Goal: Task Accomplishment & Management: Manage account settings

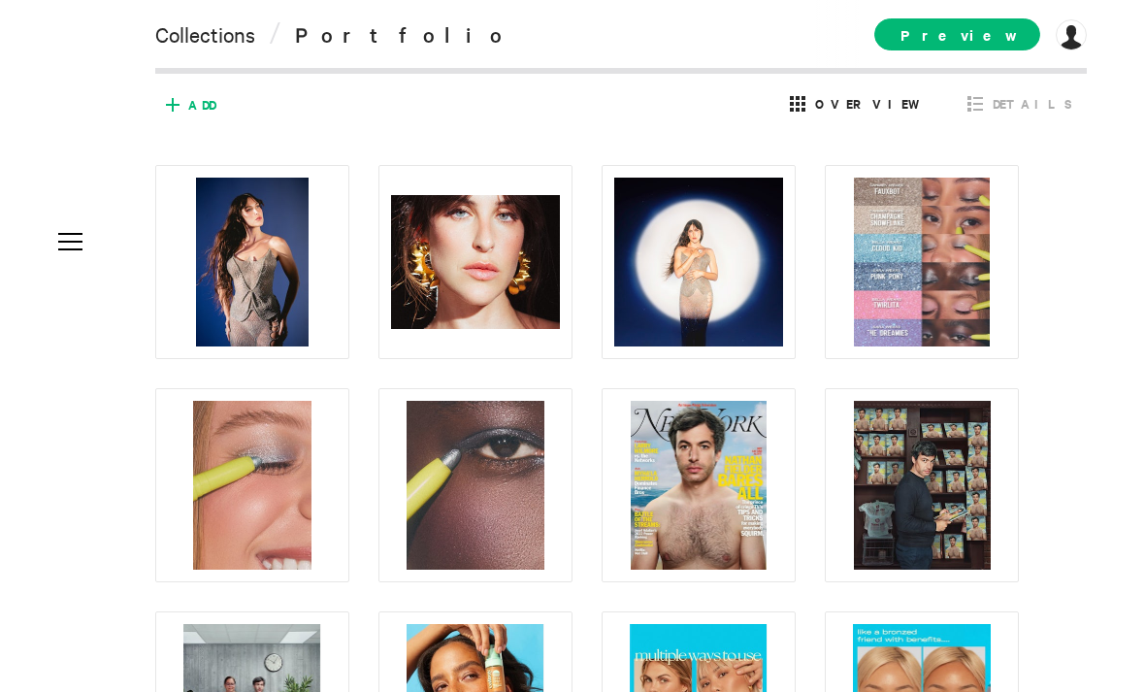
click at [187, 105] on icon at bounding box center [172, 104] width 31 height 31
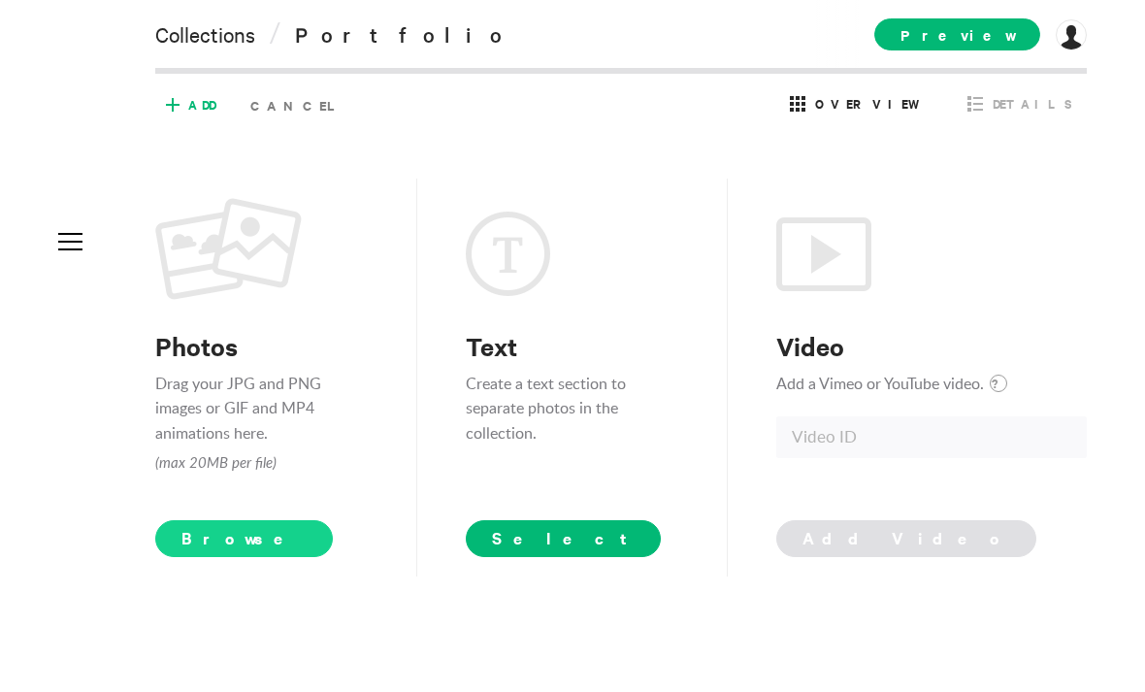
click at [206, 557] on span "Browse" at bounding box center [244, 538] width 178 height 37
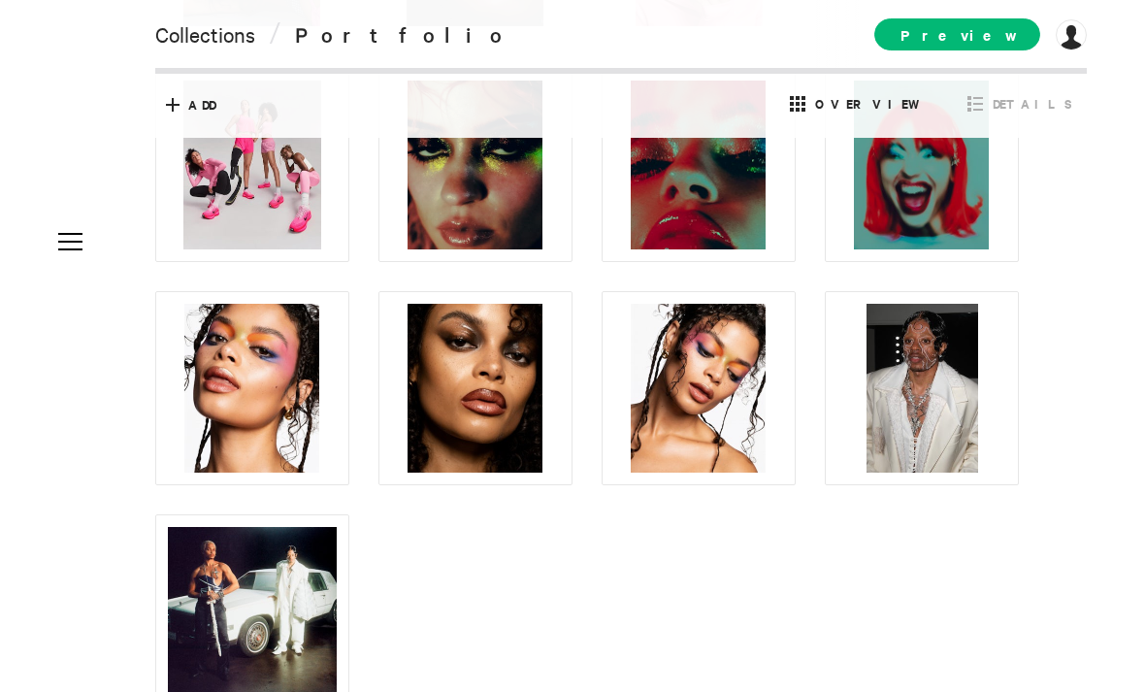
scroll to position [9023, 0]
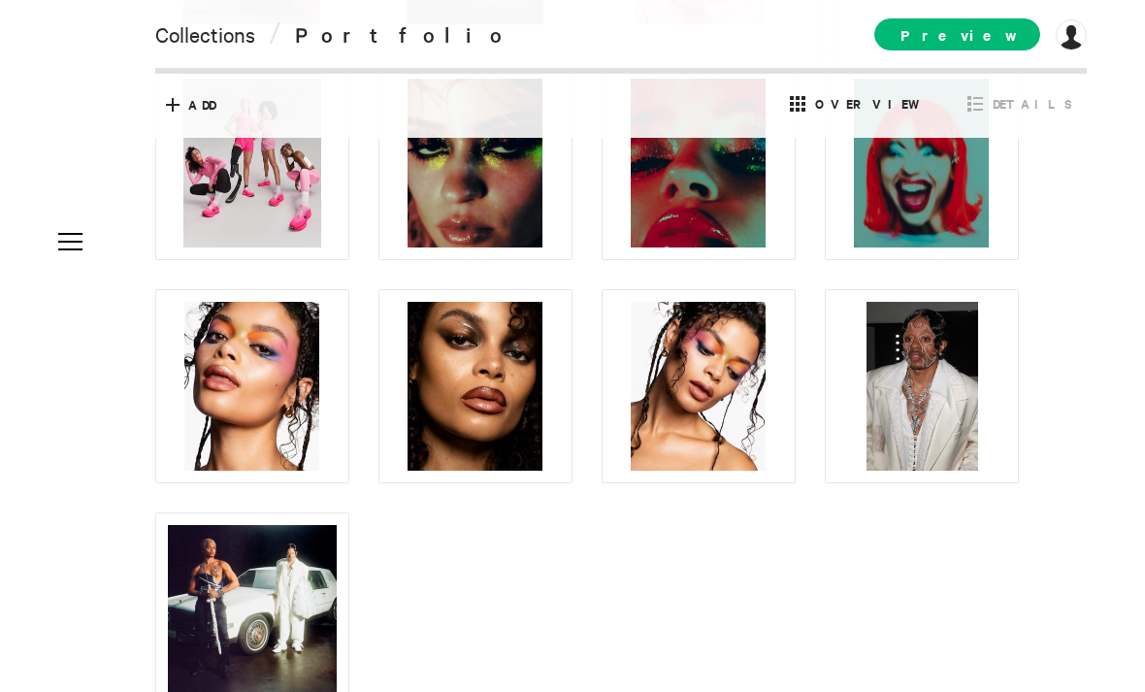
click at [337, 531] on icon at bounding box center [335, 532] width 13 height 16
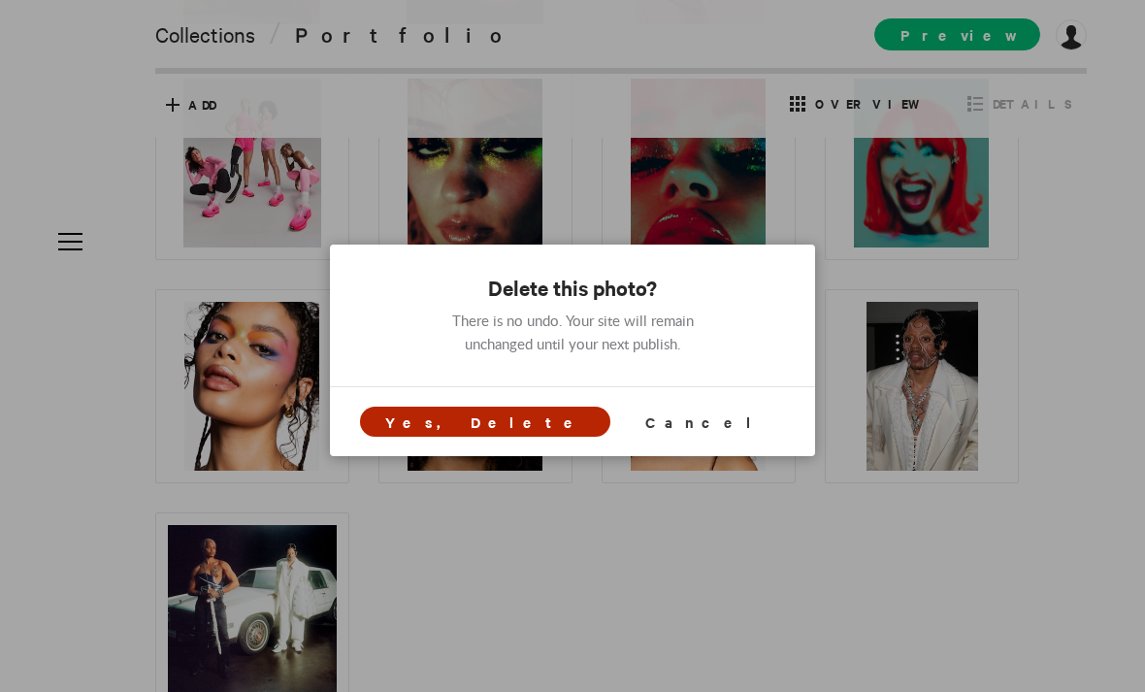
click at [514, 424] on span "Yes, Delete" at bounding box center [485, 421] width 200 height 20
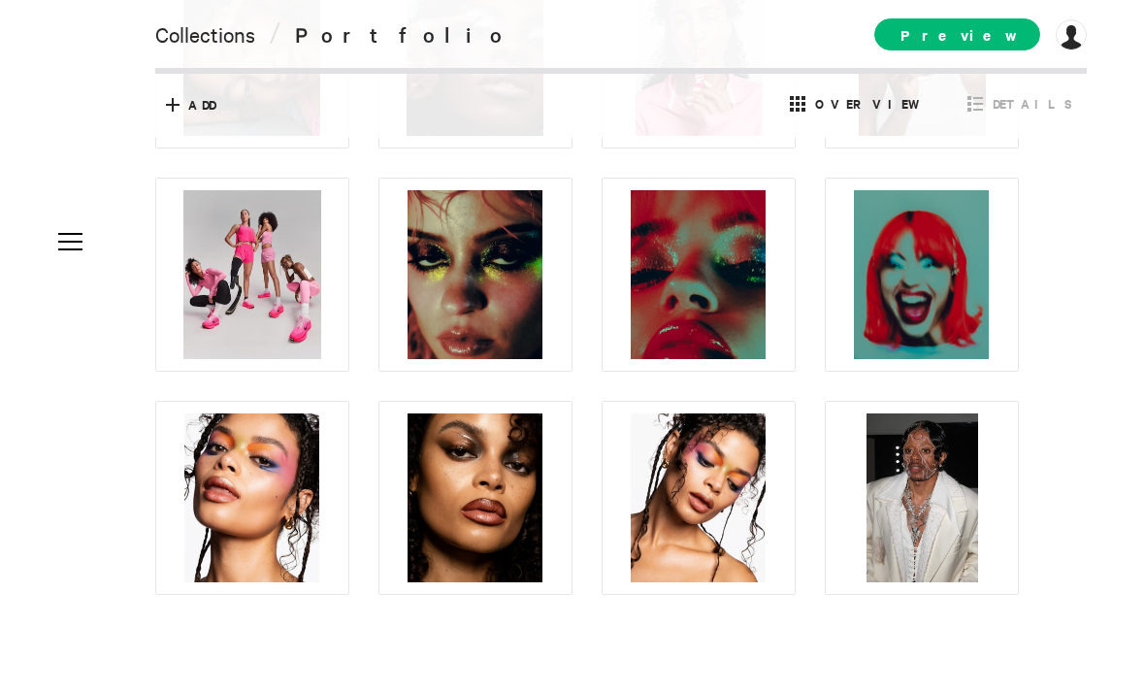
scroll to position [8911, 0]
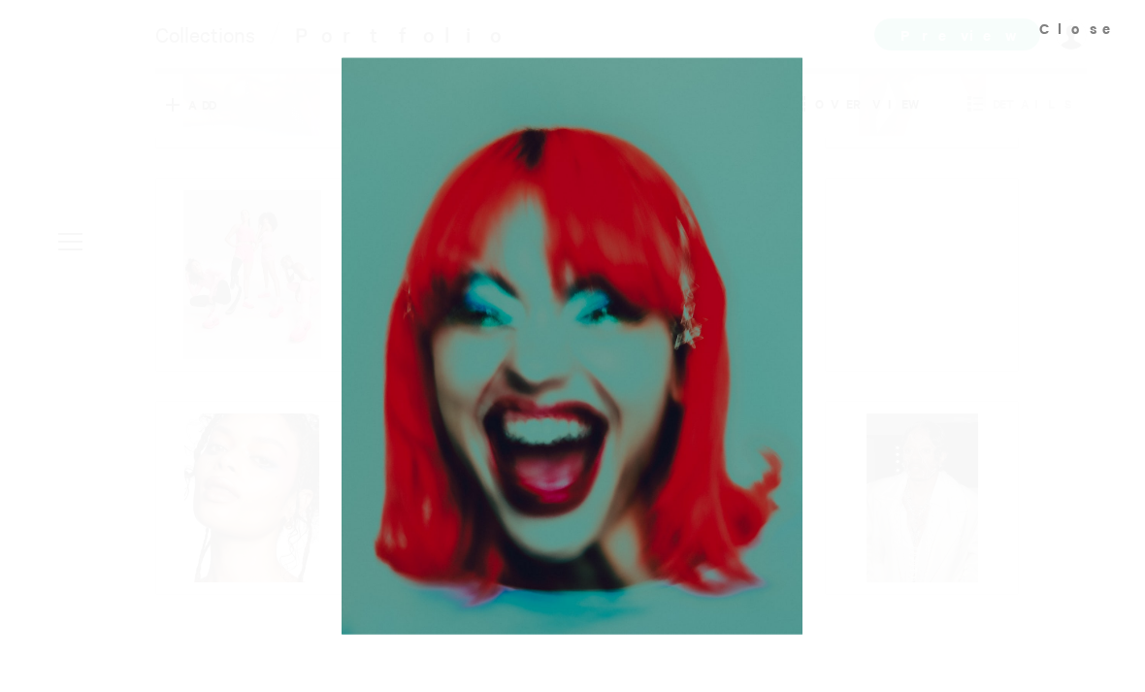
click at [904, 276] on div at bounding box center [572, 346] width 1145 height 692
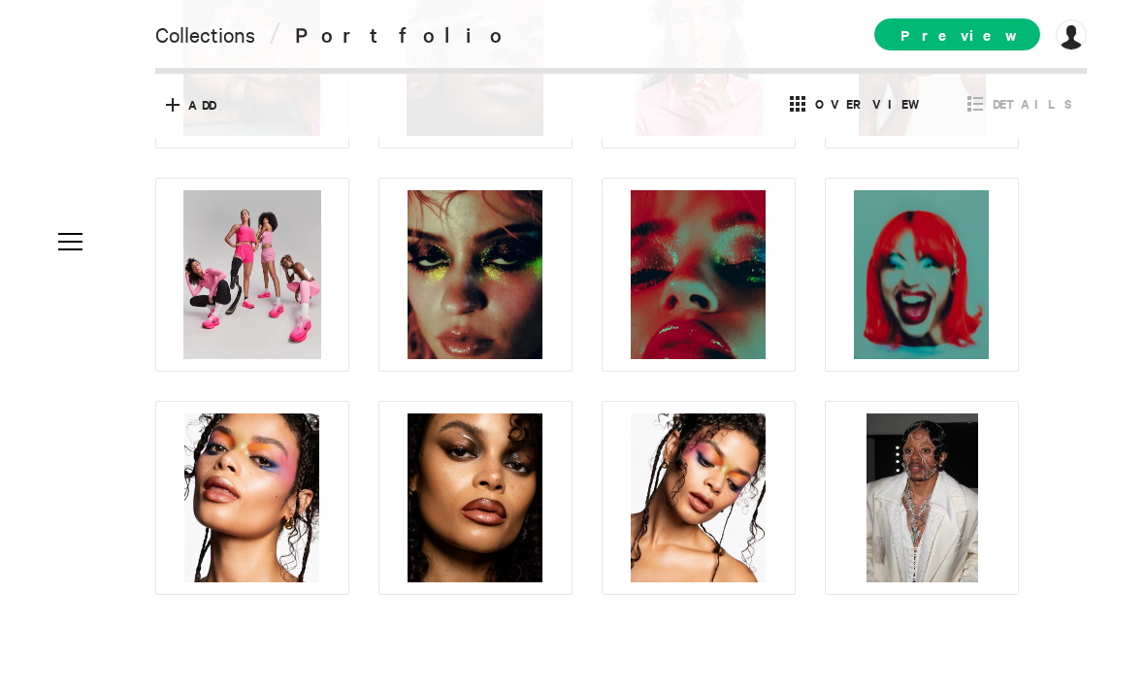
click at [1000, 422] on icon at bounding box center [1004, 420] width 13 height 16
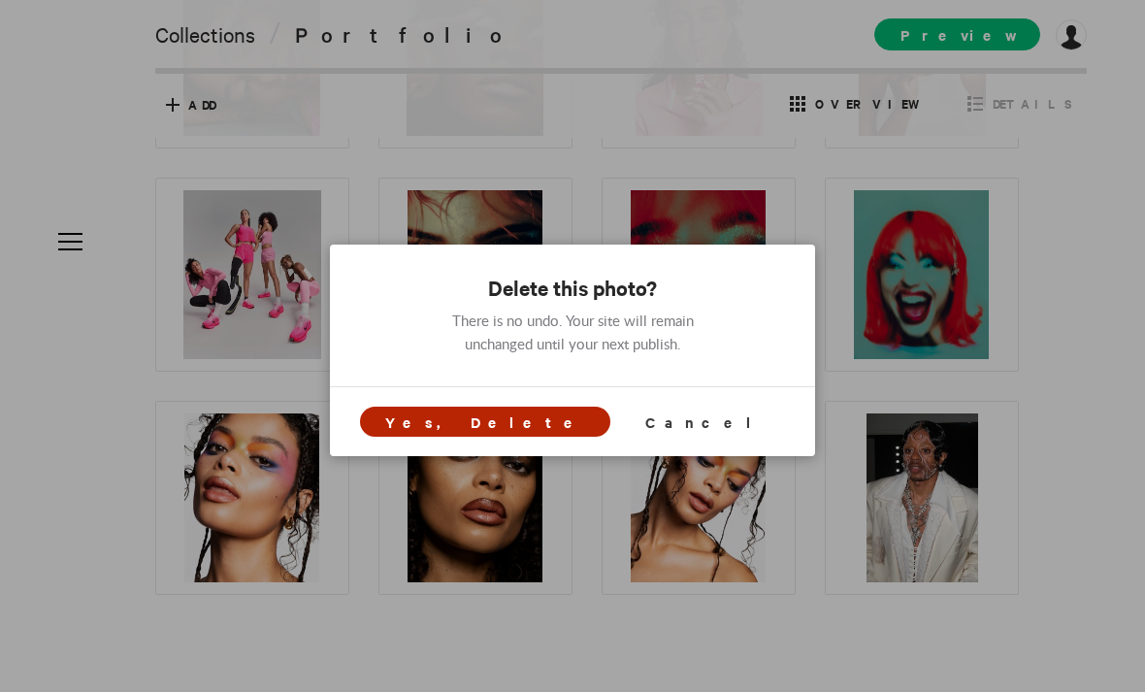
click at [493, 436] on span "Yes, Delete" at bounding box center [485, 421] width 250 height 30
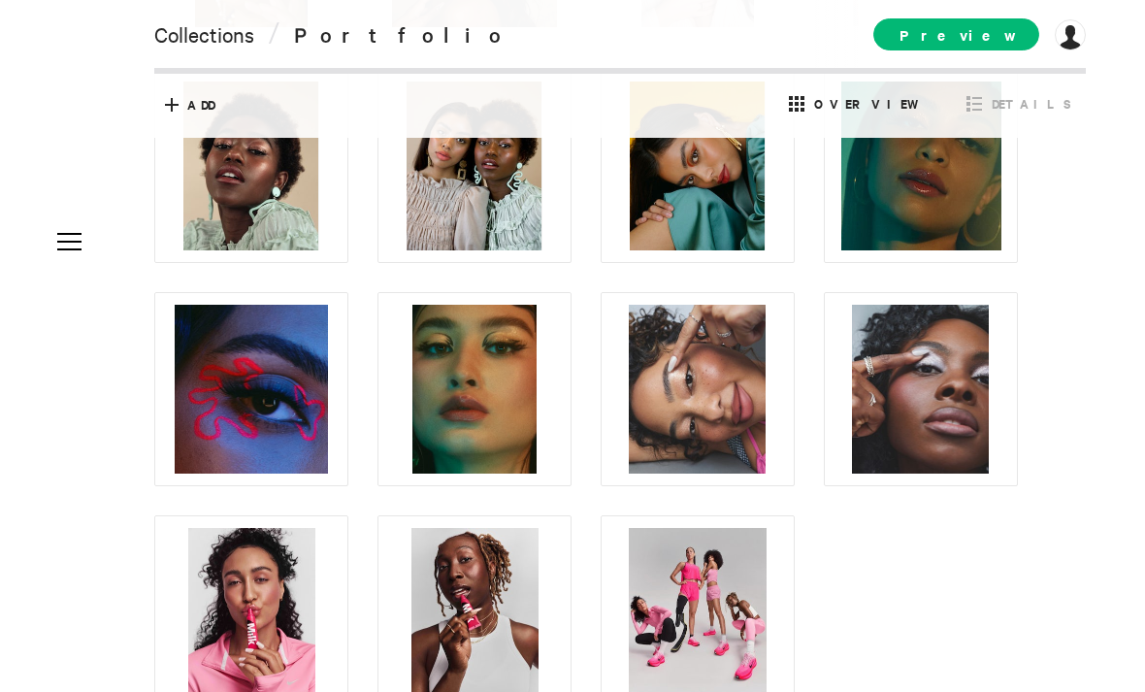
scroll to position [8788, 0]
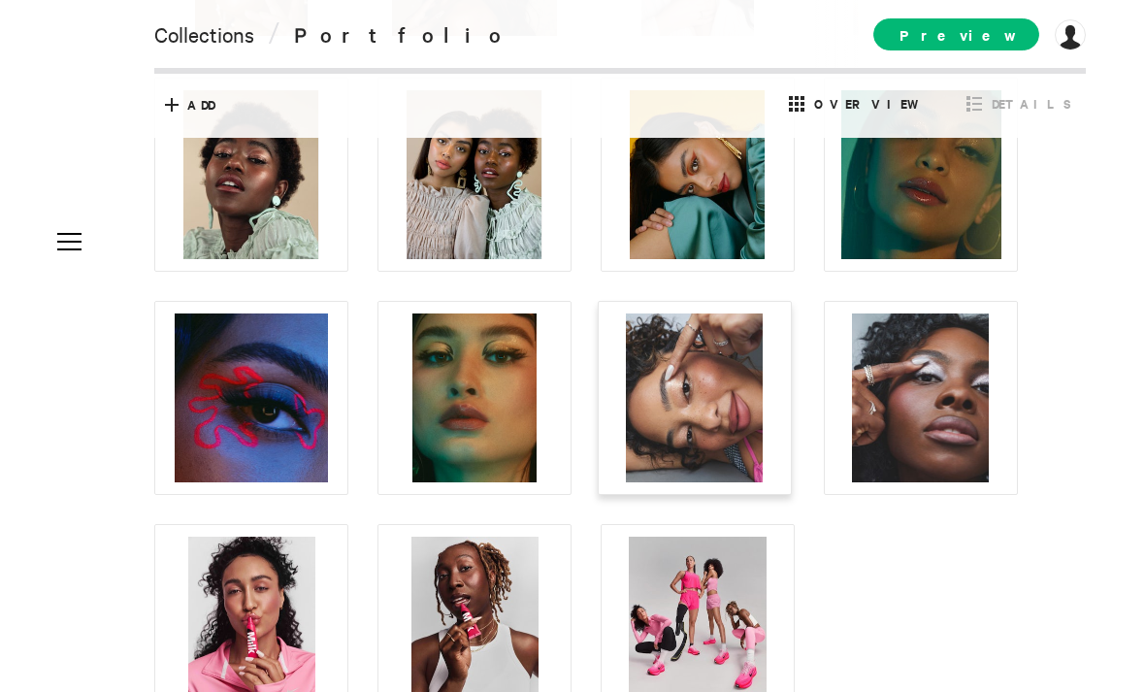
click at [777, 319] on icon at bounding box center [777, 320] width 13 height 16
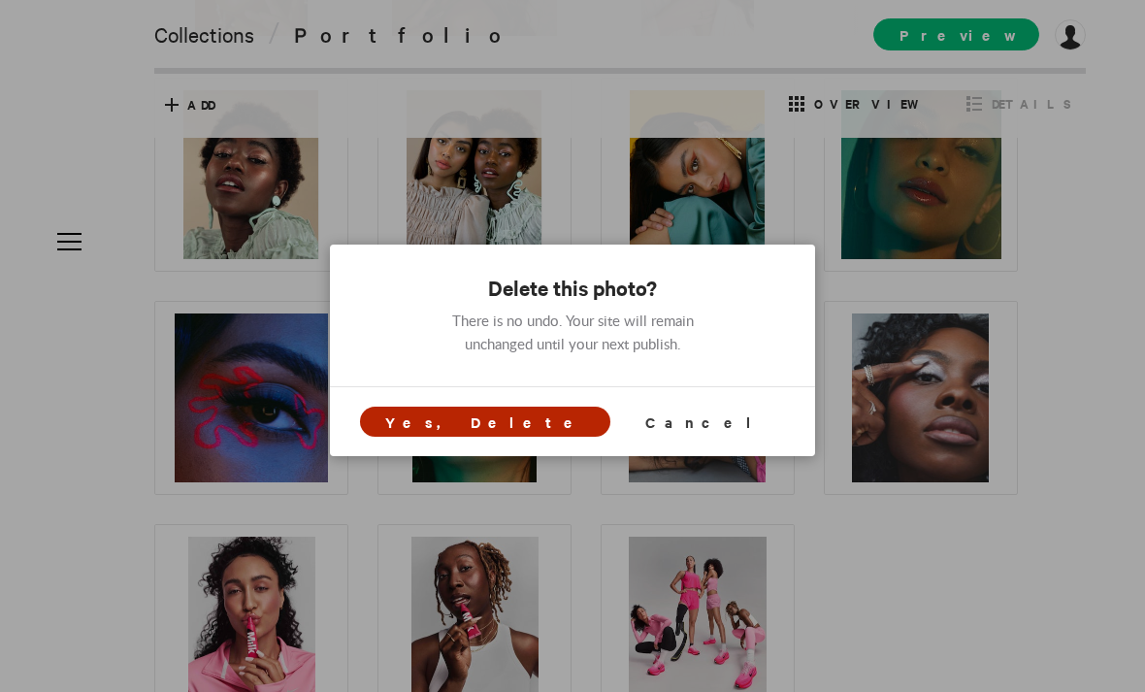
click at [532, 420] on span "Yes, Delete" at bounding box center [485, 421] width 200 height 20
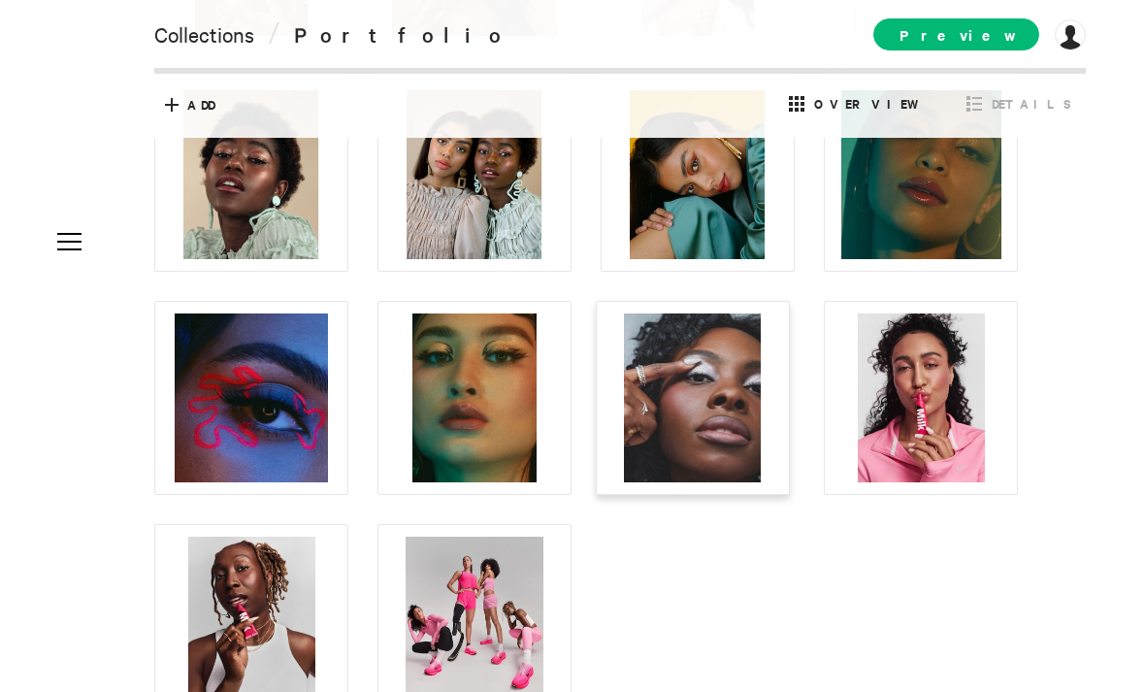
click at [780, 318] on icon at bounding box center [775, 320] width 13 height 16
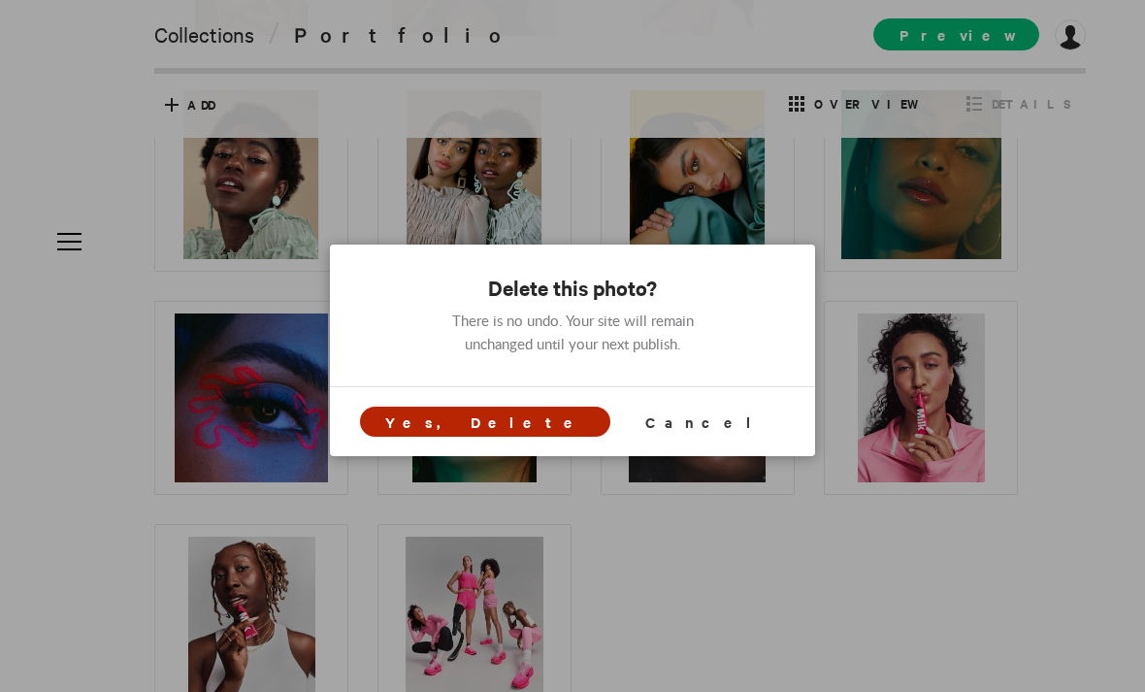
click at [521, 412] on span "Yes, Delete" at bounding box center [485, 421] width 200 height 20
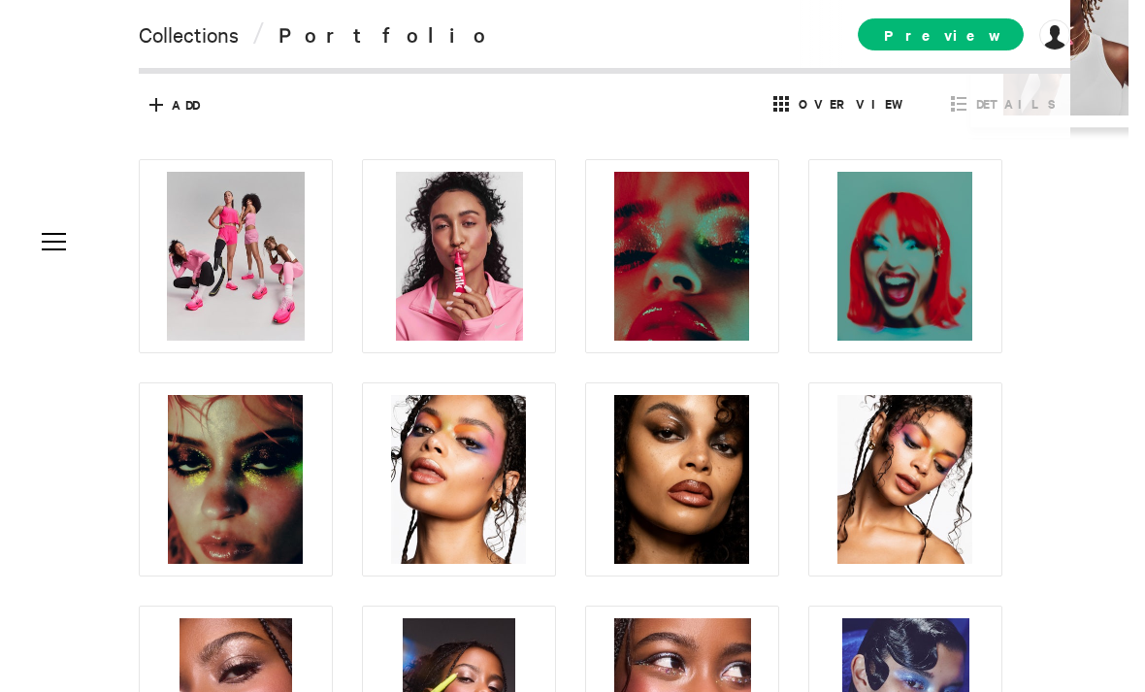
scroll to position [0, 0]
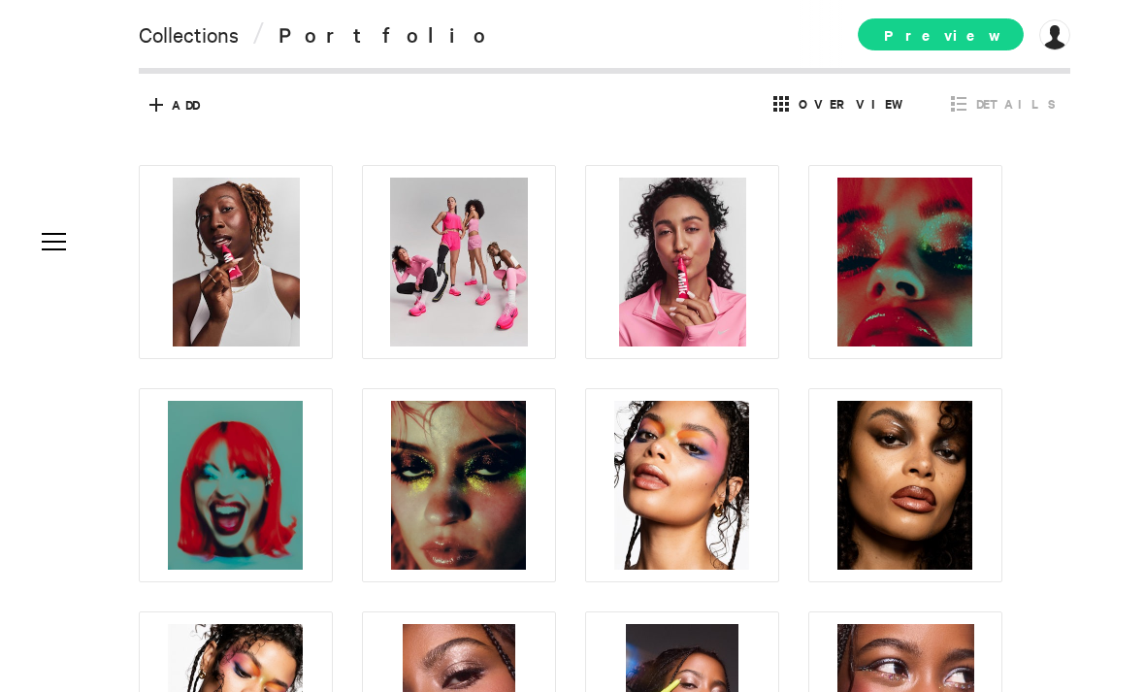
click at [986, 36] on span "Preview" at bounding box center [940, 34] width 166 height 32
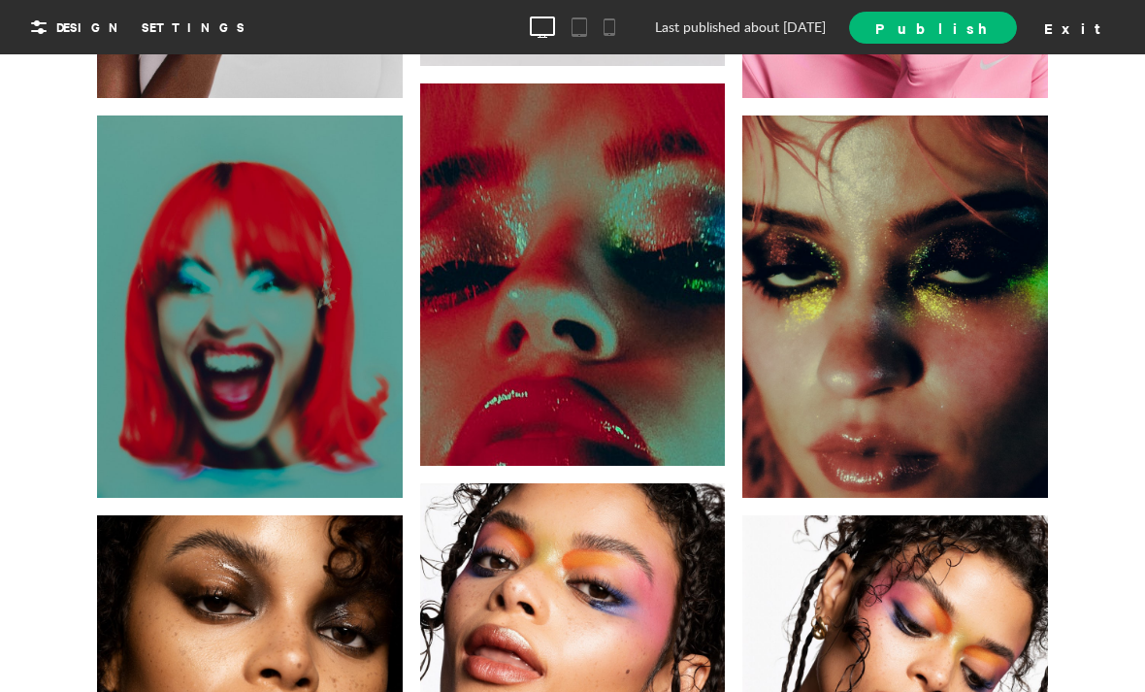
scroll to position [648, 0]
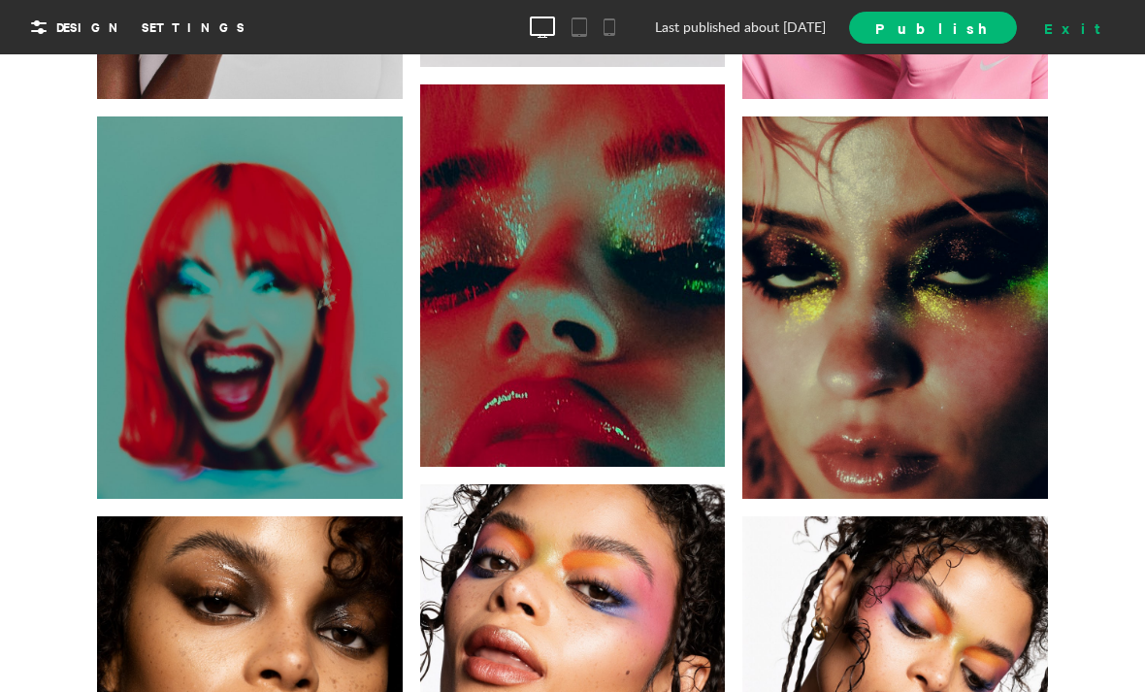
click at [1084, 34] on div "Exit" at bounding box center [1078, 27] width 85 height 29
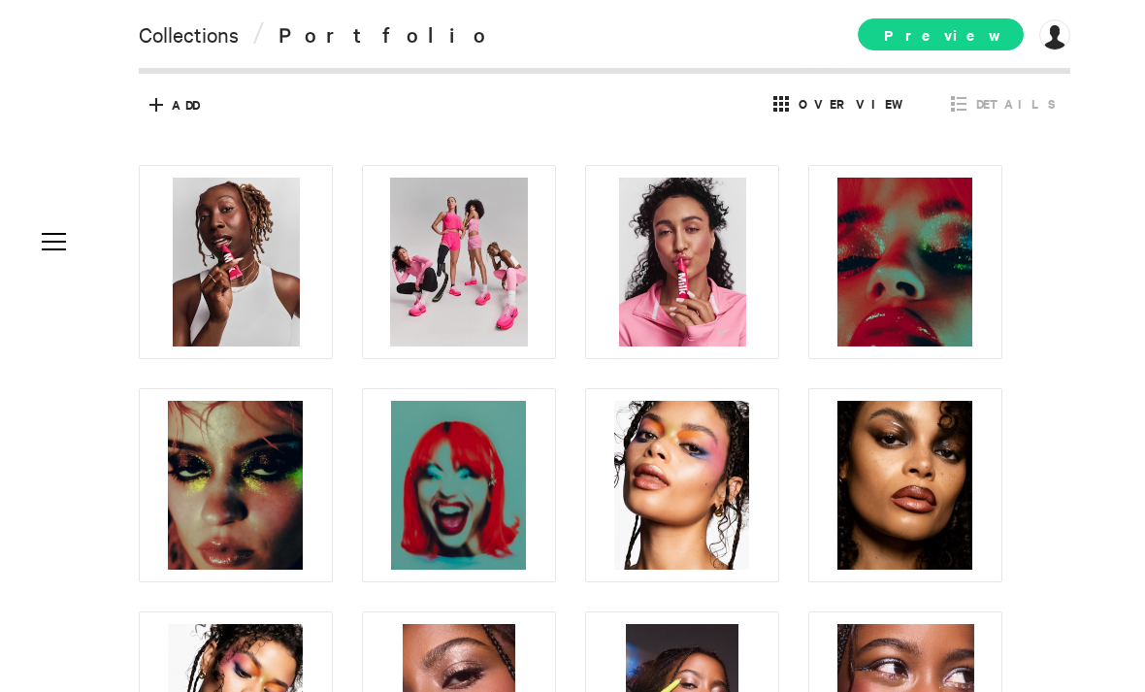
click at [981, 39] on span "Preview" at bounding box center [940, 34] width 166 height 32
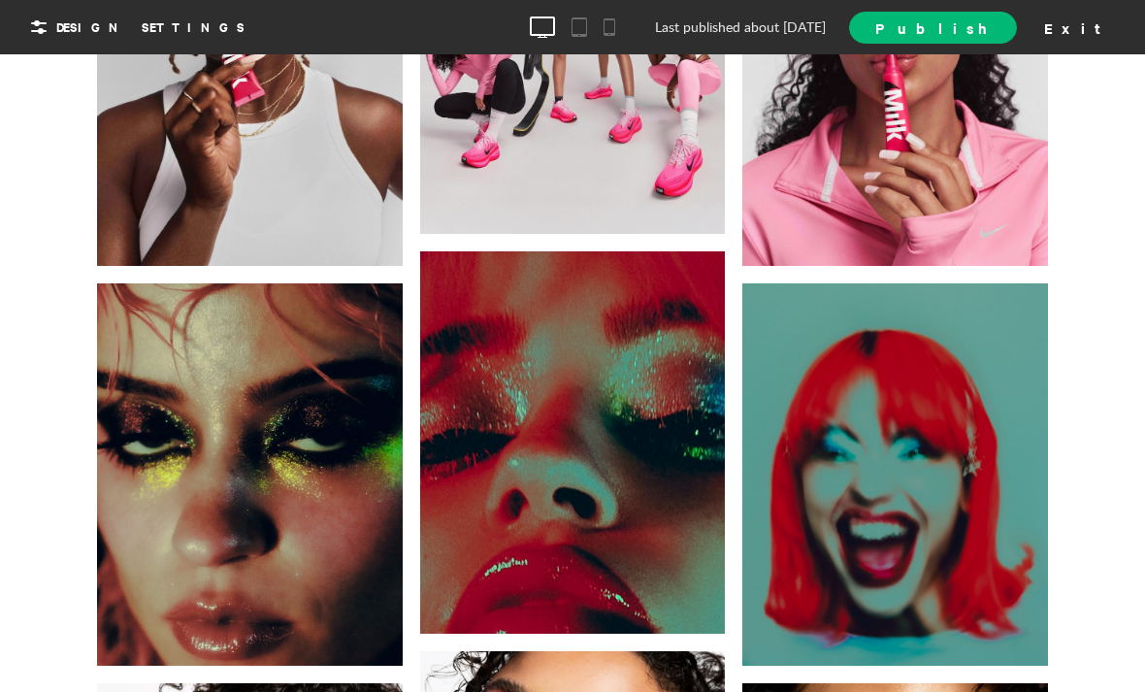
scroll to position [480, 0]
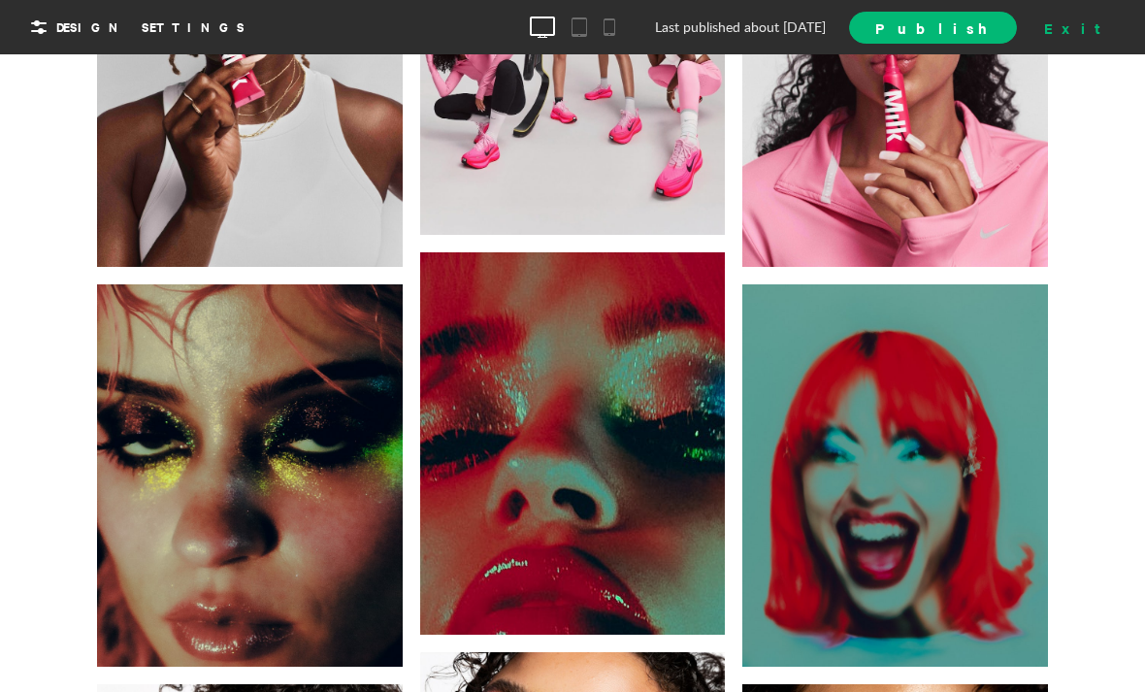
click at [1098, 30] on div "Exit" at bounding box center [1078, 27] width 85 height 29
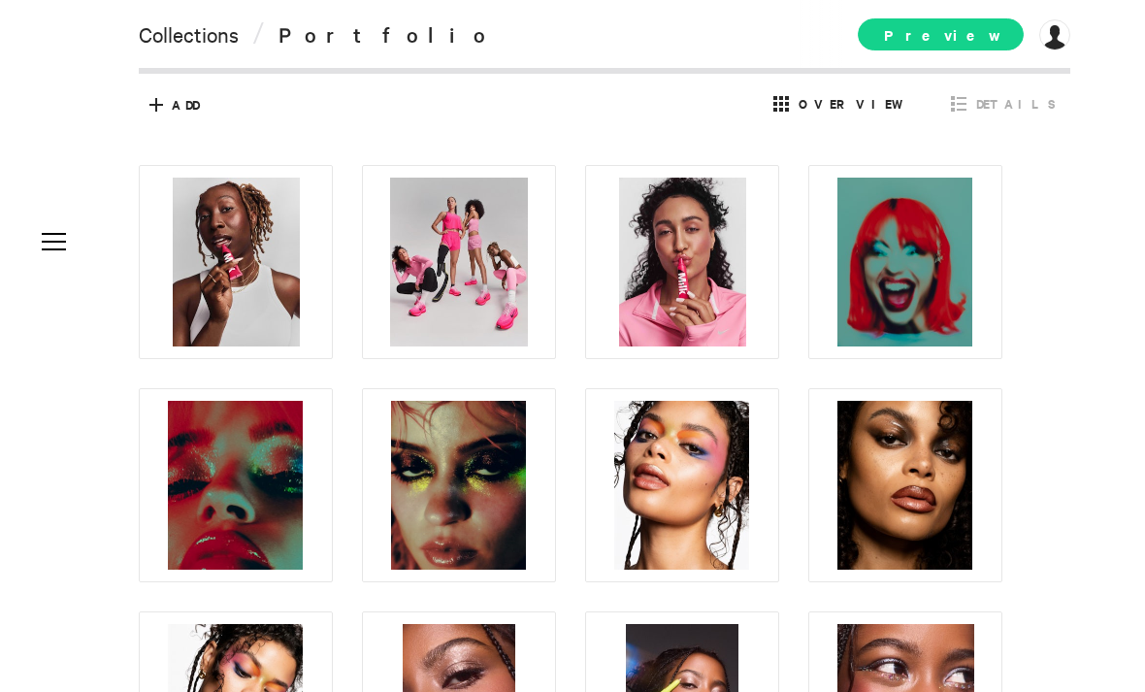
click at [977, 44] on span "Preview" at bounding box center [940, 34] width 166 height 32
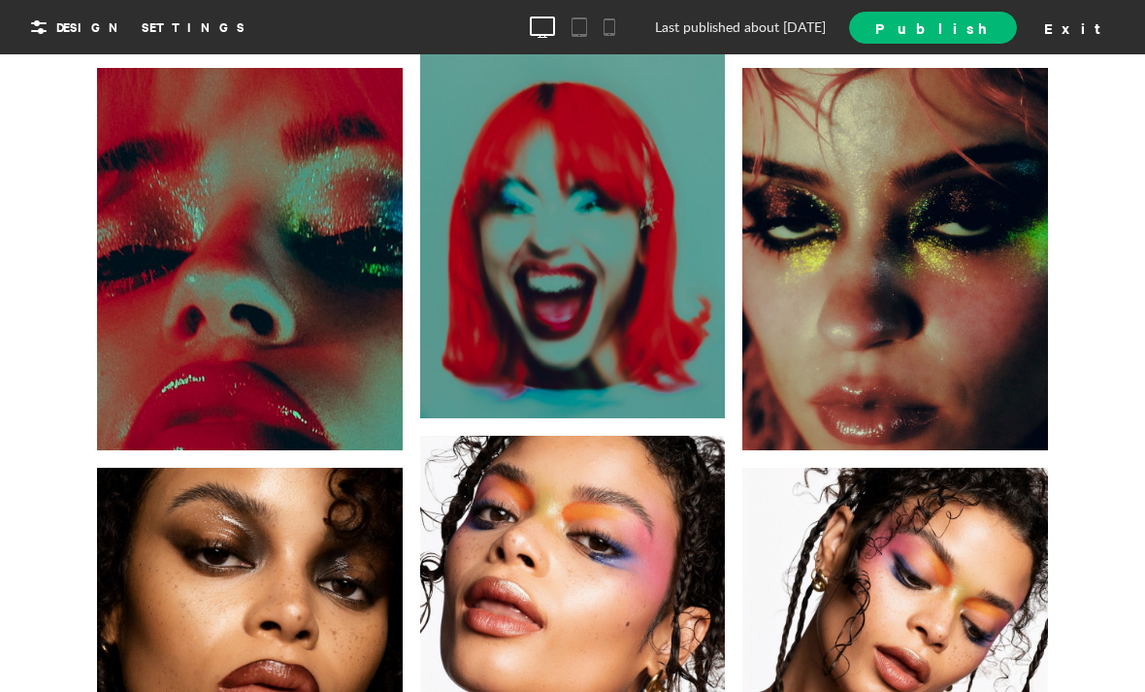
scroll to position [698, 0]
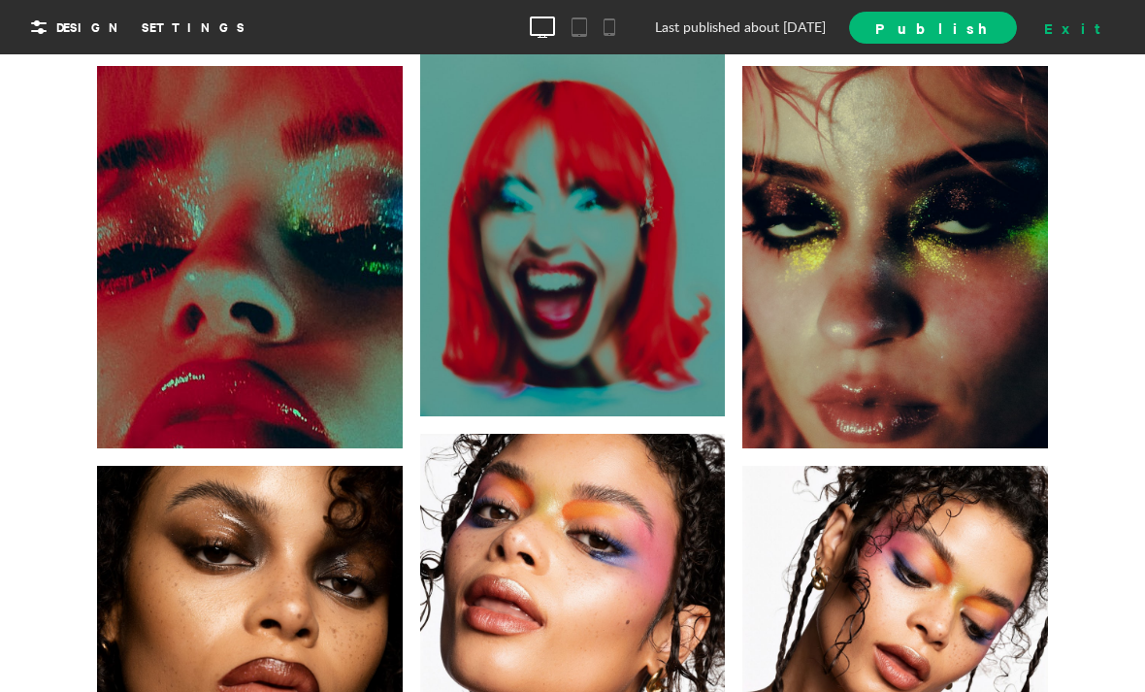
click at [1105, 31] on div "Exit" at bounding box center [1078, 27] width 85 height 29
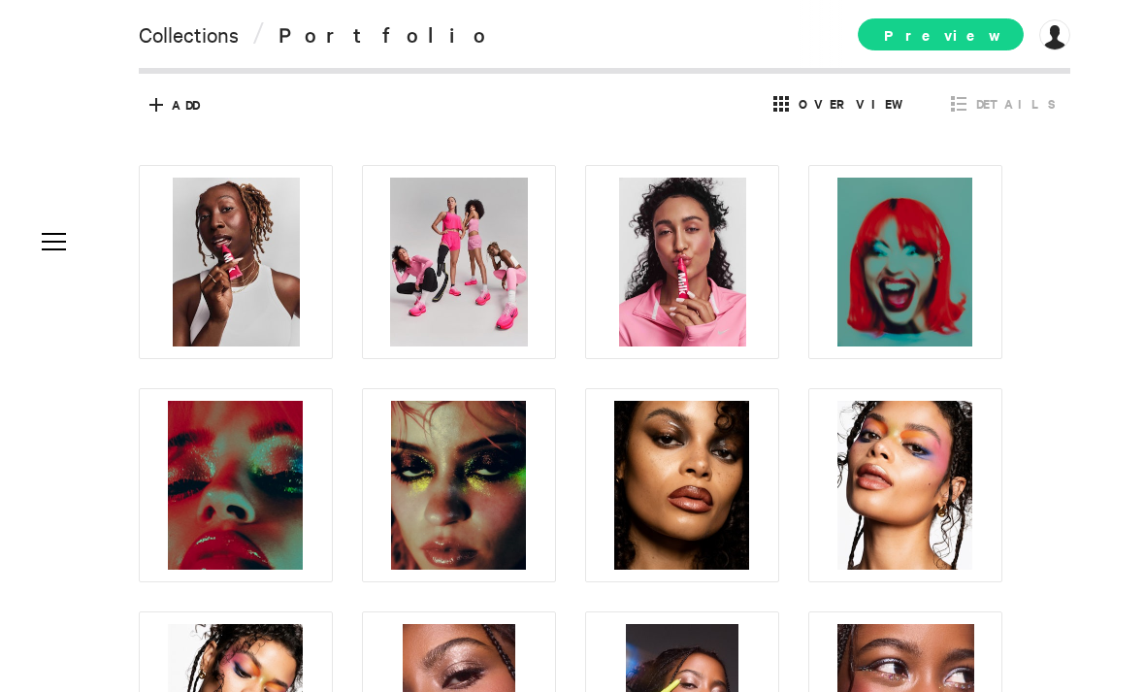
click at [992, 39] on span "Preview" at bounding box center [940, 34] width 166 height 32
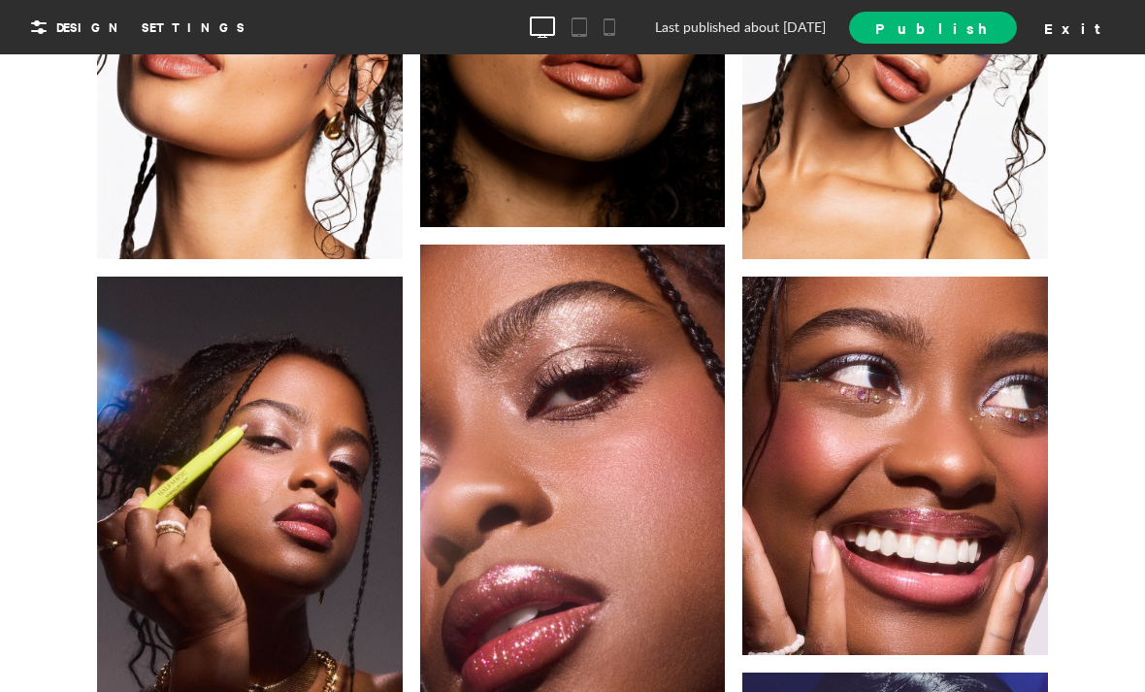
scroll to position [1389, 0]
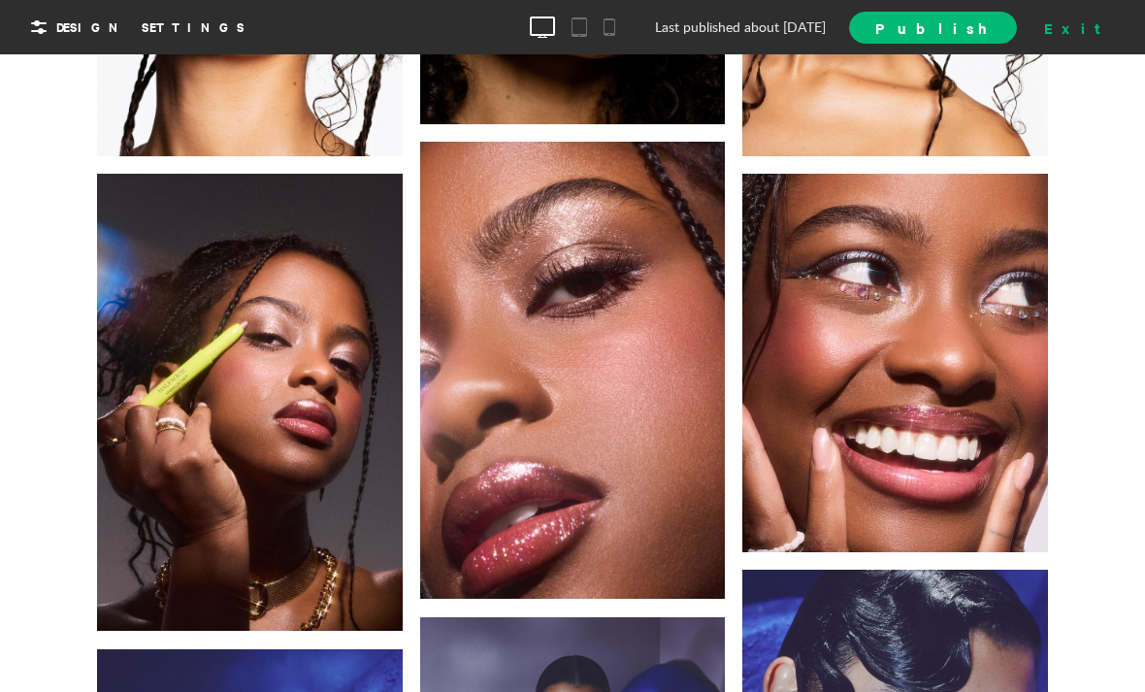
click at [1097, 24] on div "Exit" at bounding box center [1078, 27] width 85 height 29
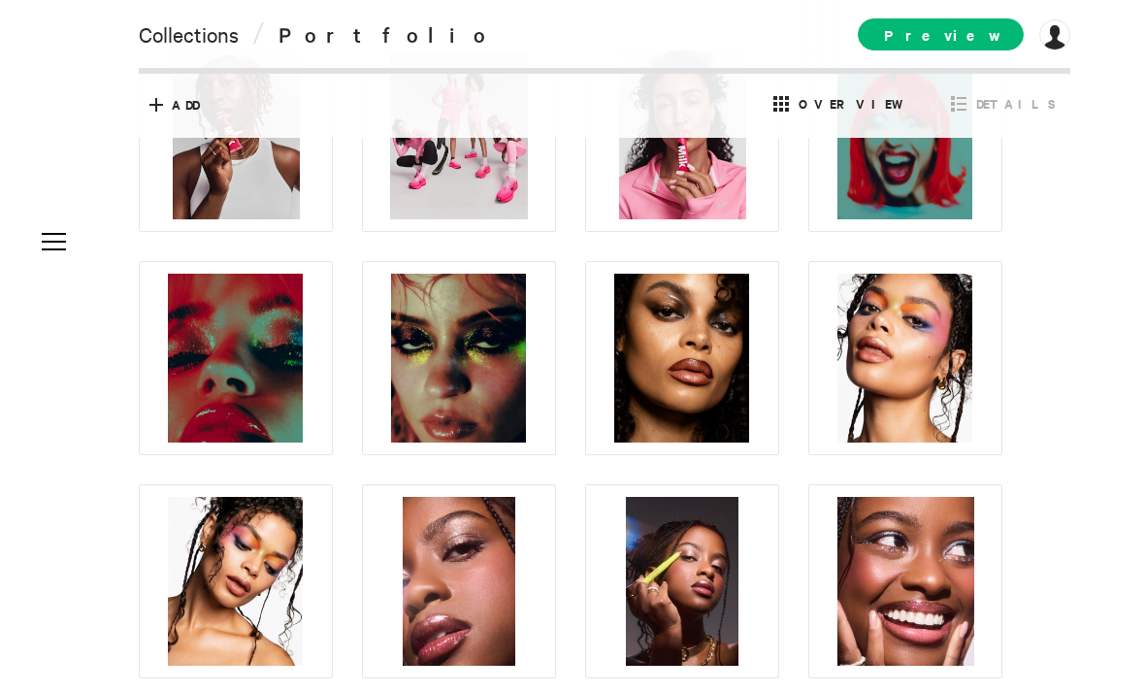
scroll to position [150, 0]
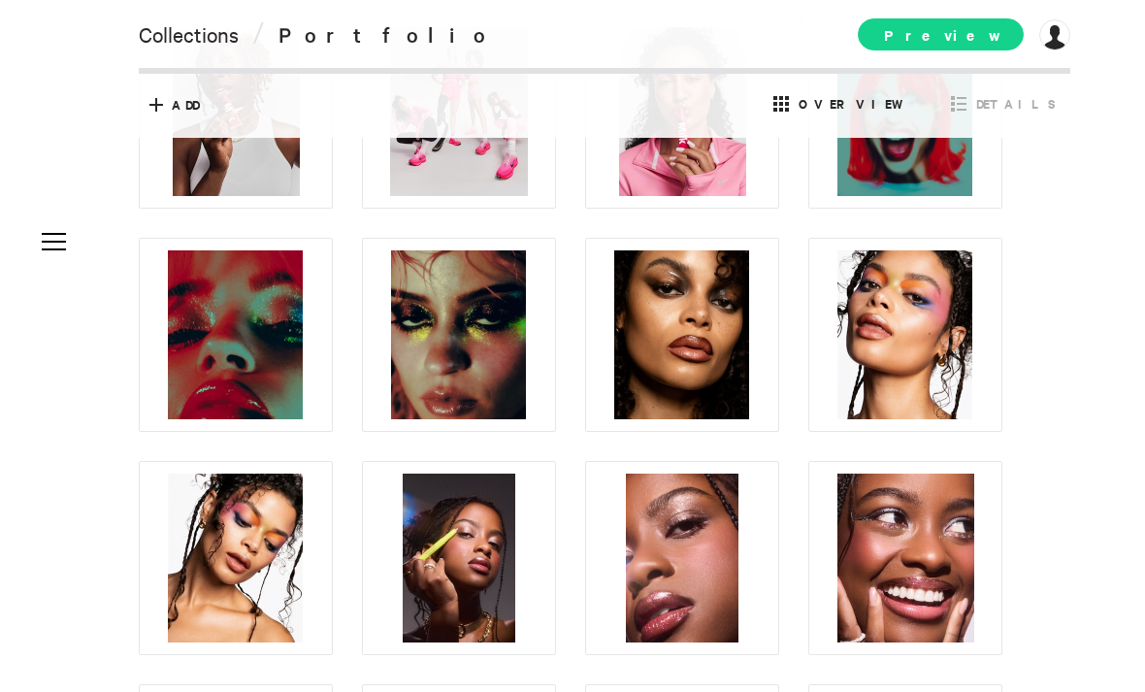
click at [961, 27] on span "Preview" at bounding box center [940, 34] width 166 height 32
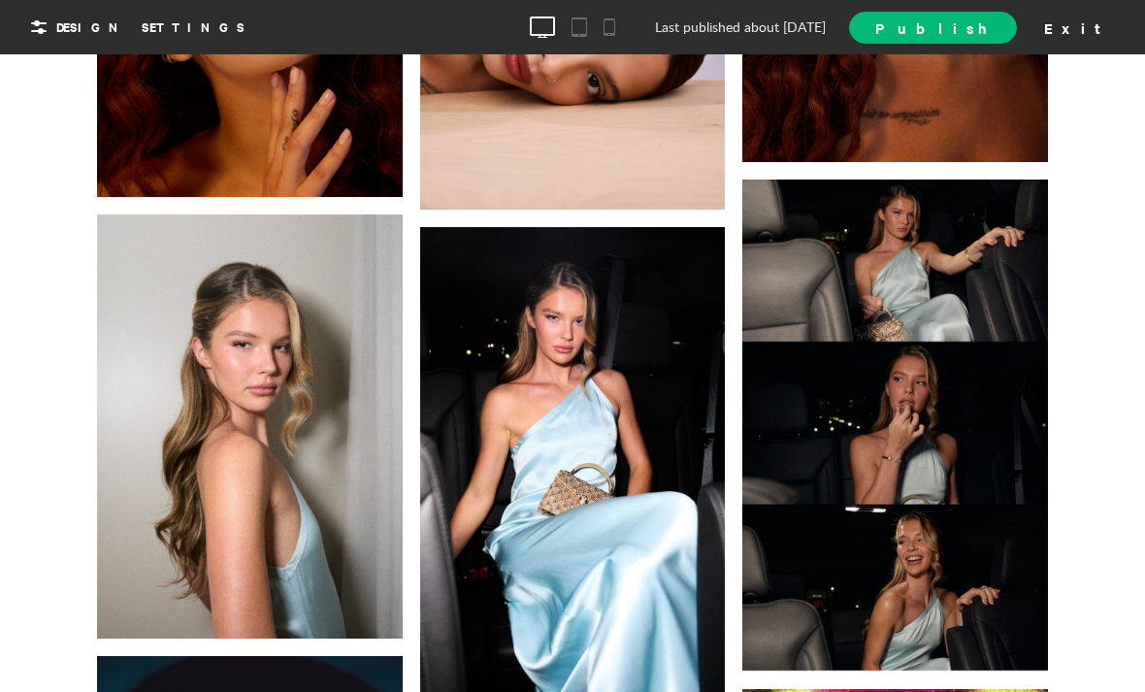
scroll to position [2679, 0]
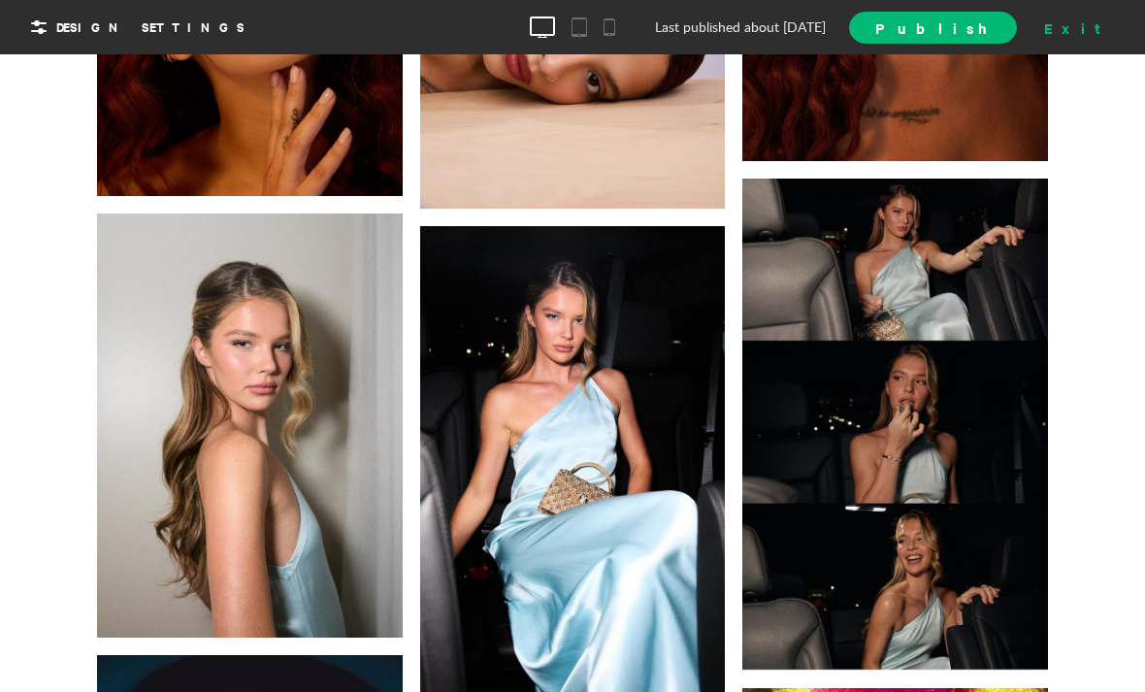
click at [1095, 33] on div "Exit" at bounding box center [1078, 27] width 85 height 29
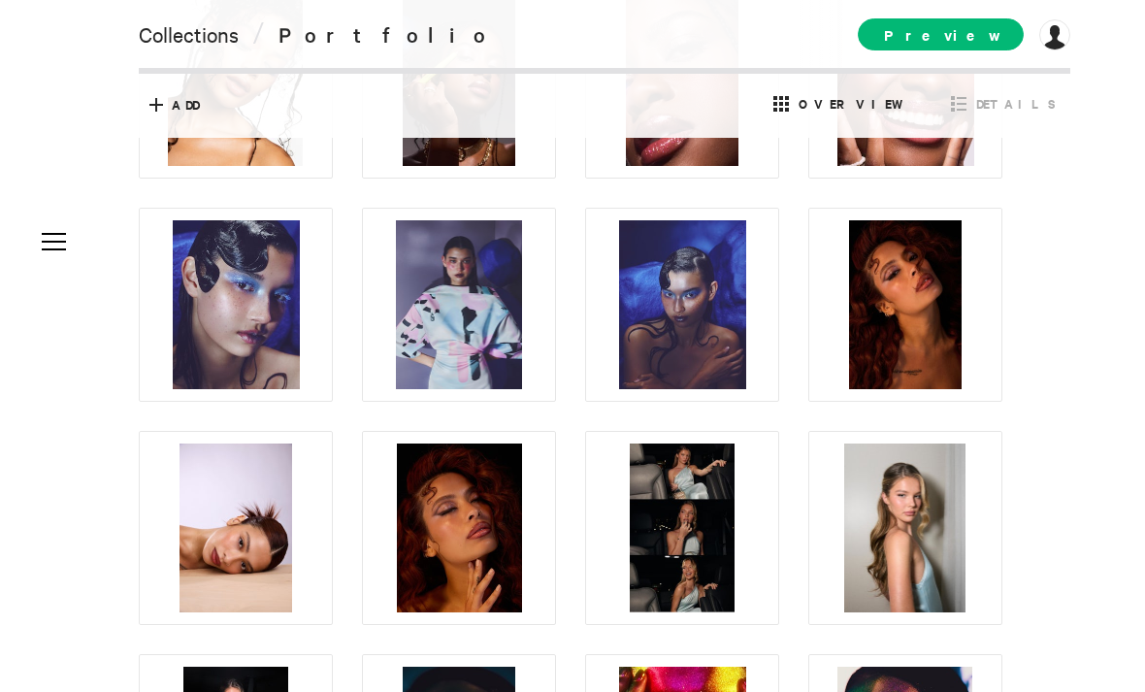
scroll to position [737, 0]
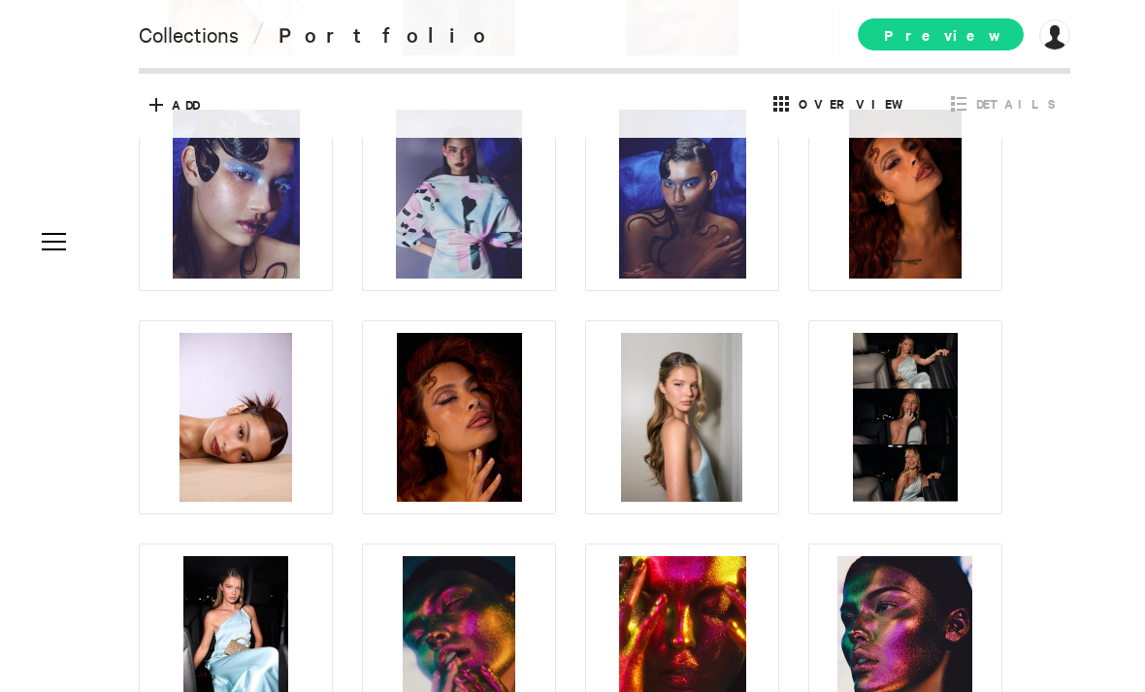
click at [969, 28] on span "Preview" at bounding box center [940, 34] width 166 height 32
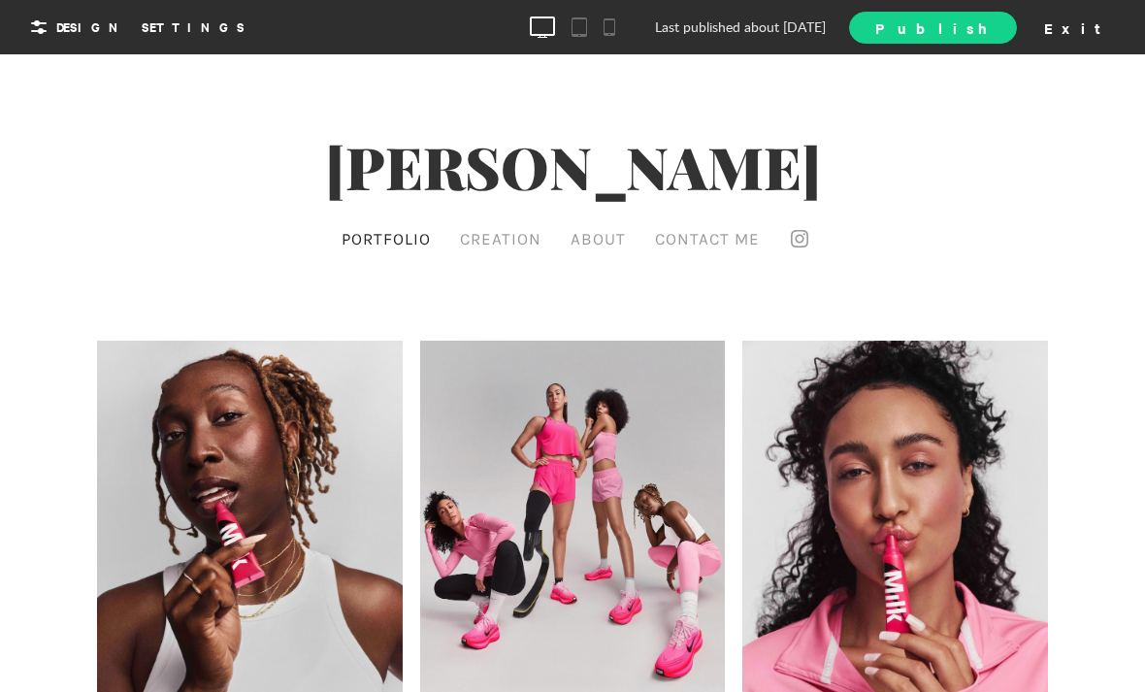
click at [989, 24] on span "Publish" at bounding box center [932, 27] width 114 height 20
click at [990, 30] on span "View Site" at bounding box center [909, 26] width 162 height 20
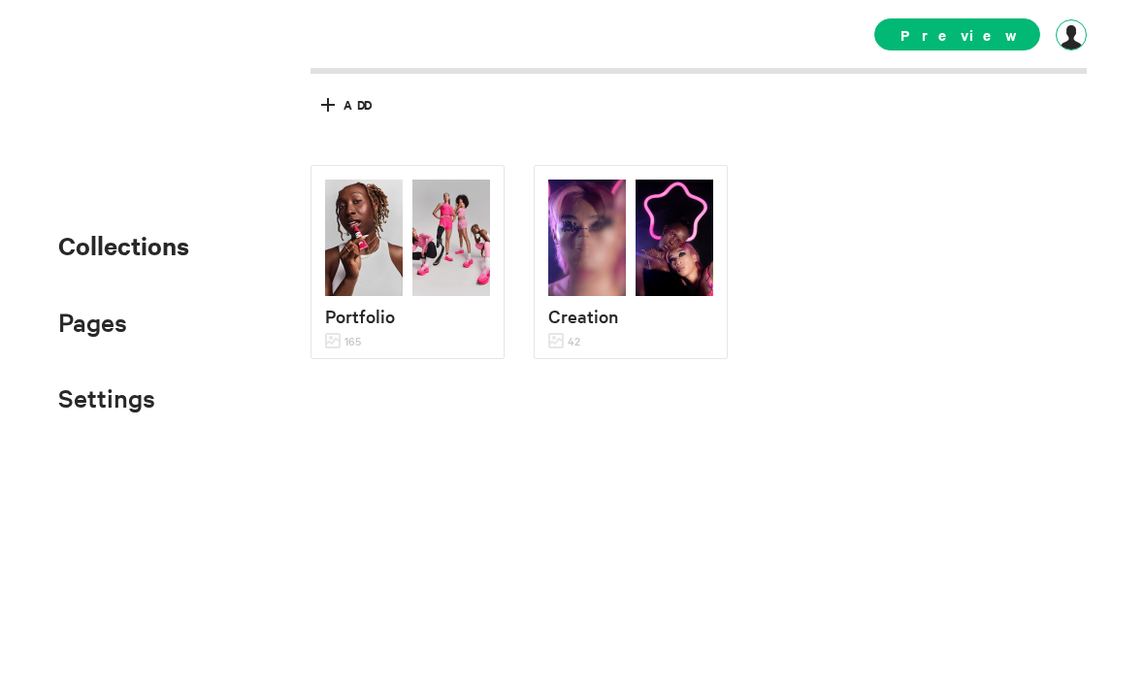
click at [1065, 39] on div at bounding box center [1070, 34] width 31 height 31
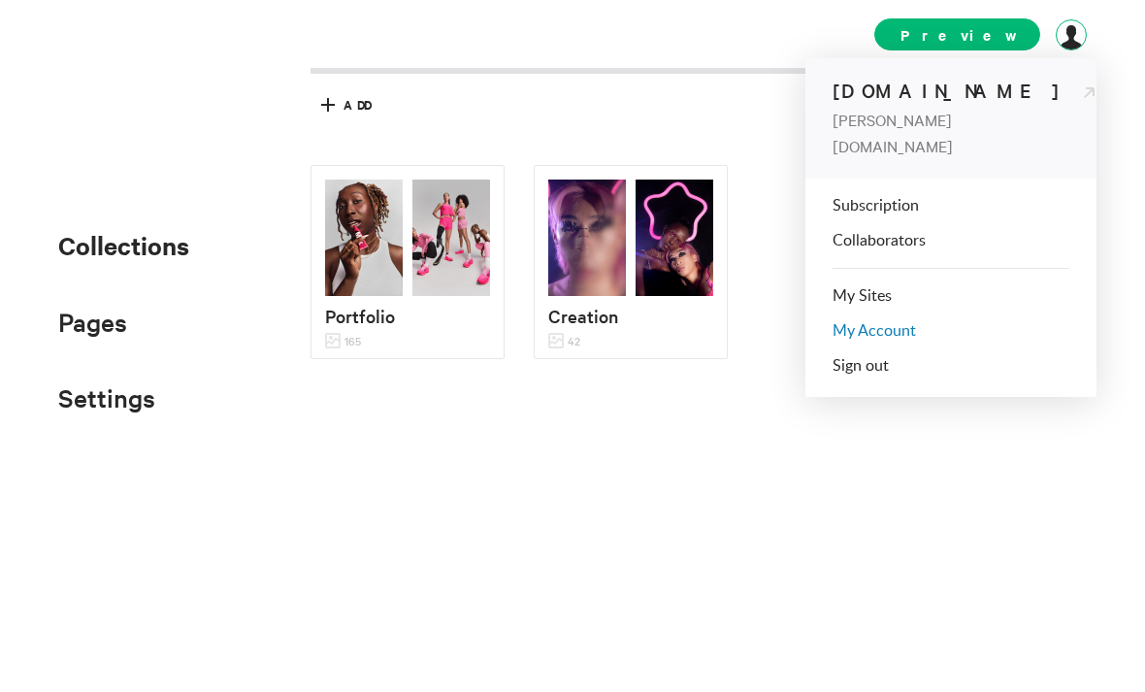
click at [870, 323] on link "My Account" at bounding box center [873, 331] width 83 height 16
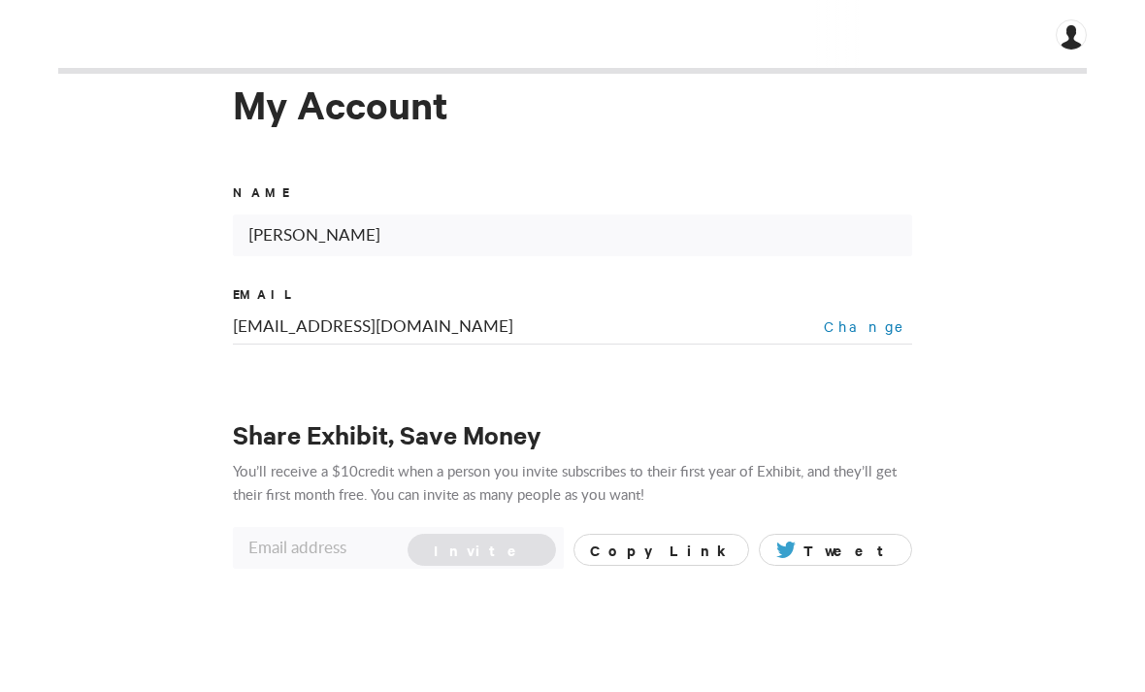
scroll to position [74, 0]
click at [1060, 48] on div at bounding box center [1070, 34] width 31 height 31
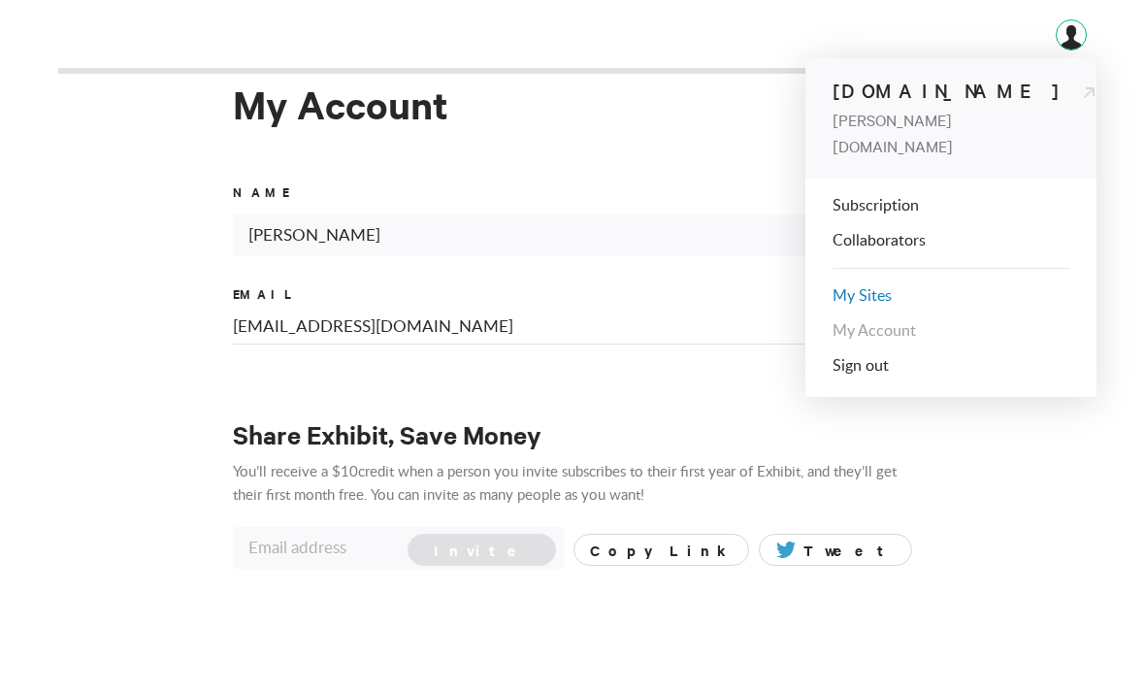
click at [854, 288] on link "My Sites" at bounding box center [861, 296] width 59 height 16
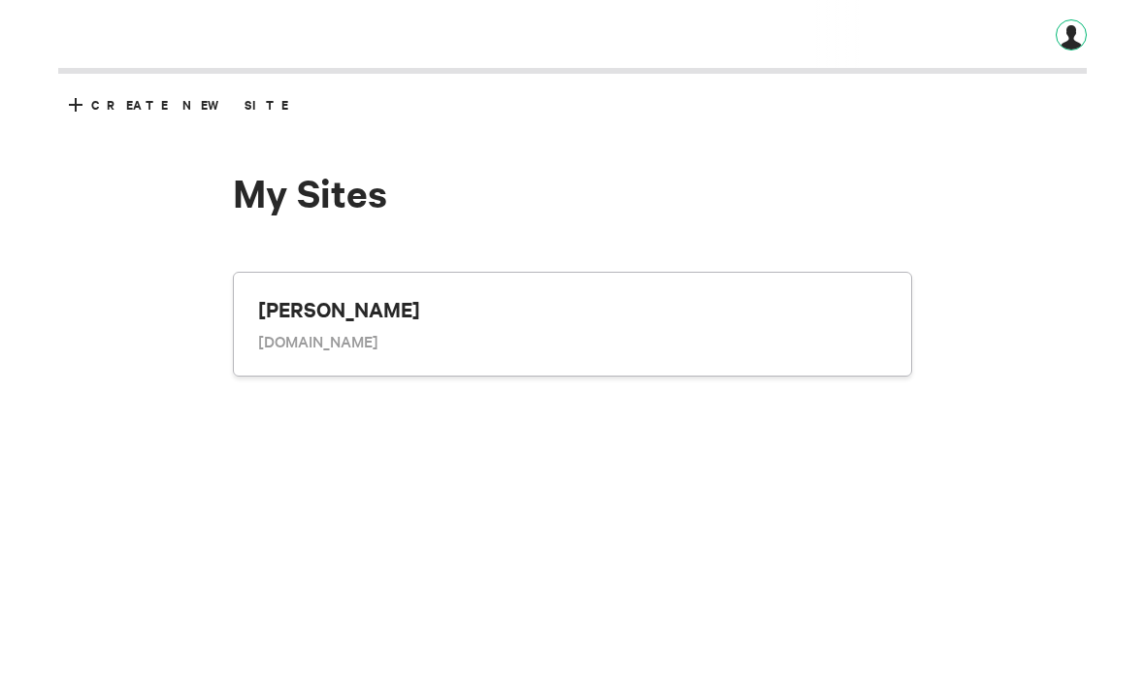
click at [1083, 36] on div at bounding box center [1070, 34] width 31 height 31
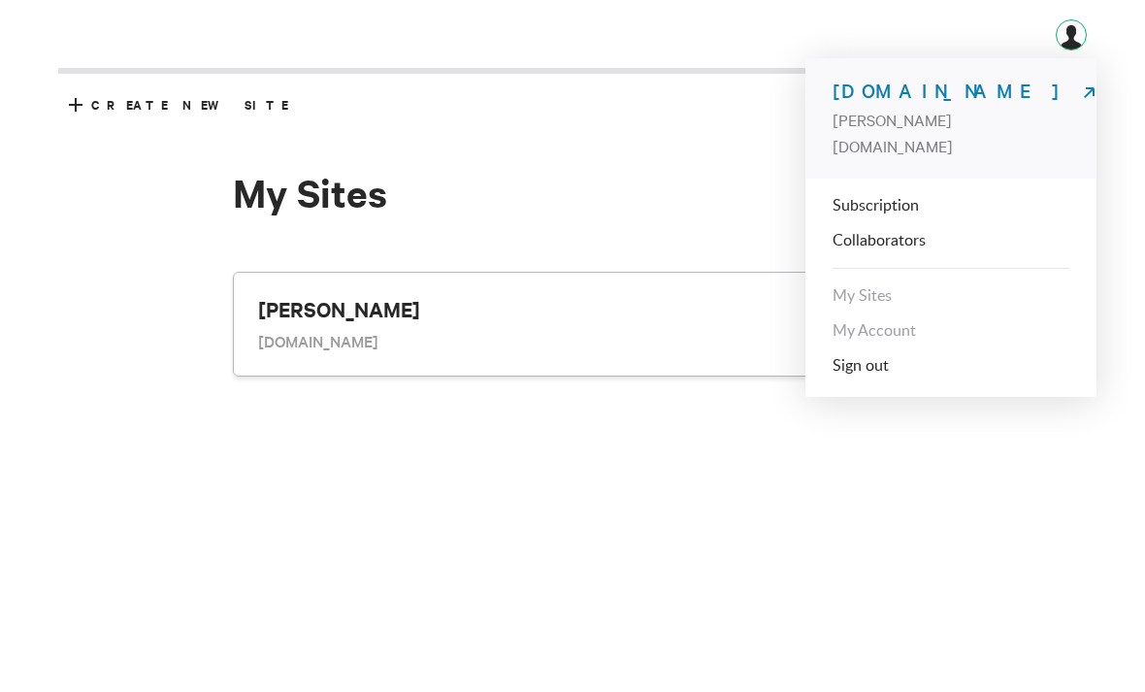
click at [942, 103] on link "[DOMAIN_NAME]" at bounding box center [963, 90] width 263 height 25
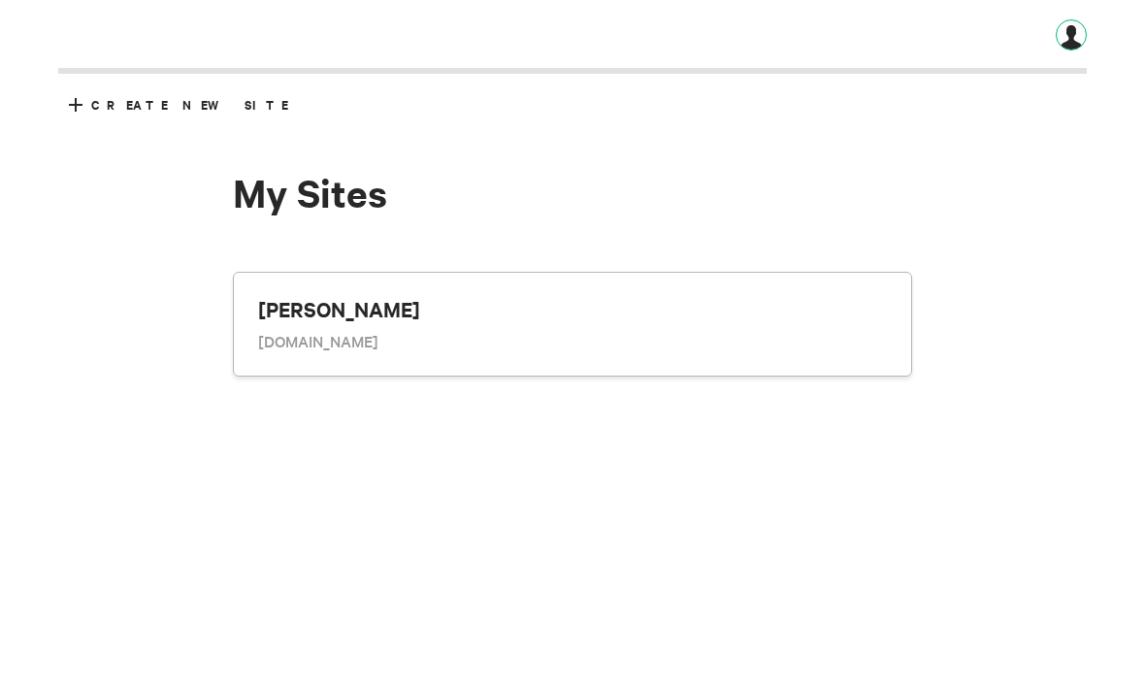
click at [1077, 39] on div at bounding box center [1070, 34] width 31 height 31
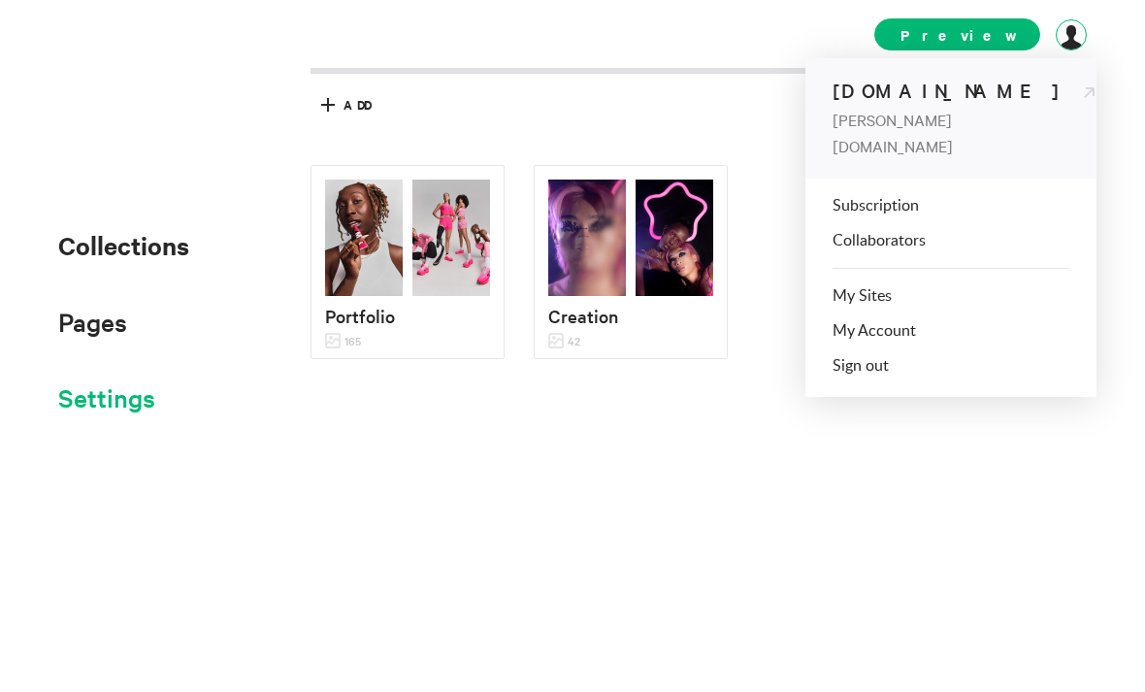
click at [124, 389] on span "Settings" at bounding box center [106, 397] width 97 height 32
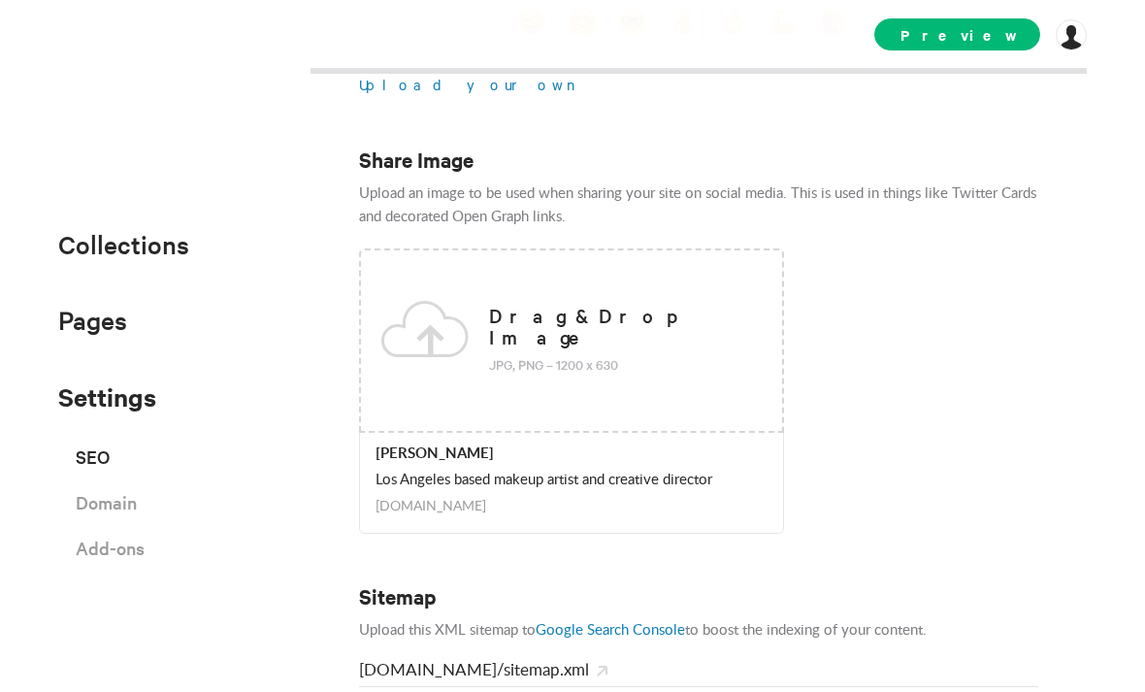
scroll to position [691, 0]
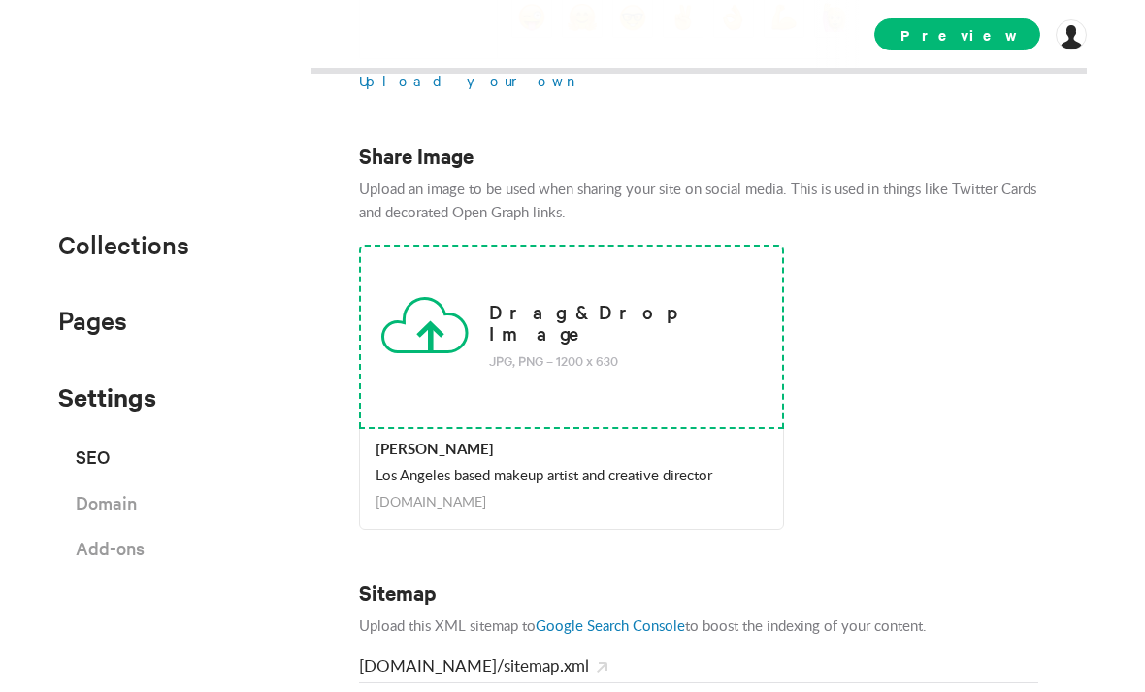
click at [572, 334] on p "Drag & Drop Image" at bounding box center [621, 322] width 264 height 43
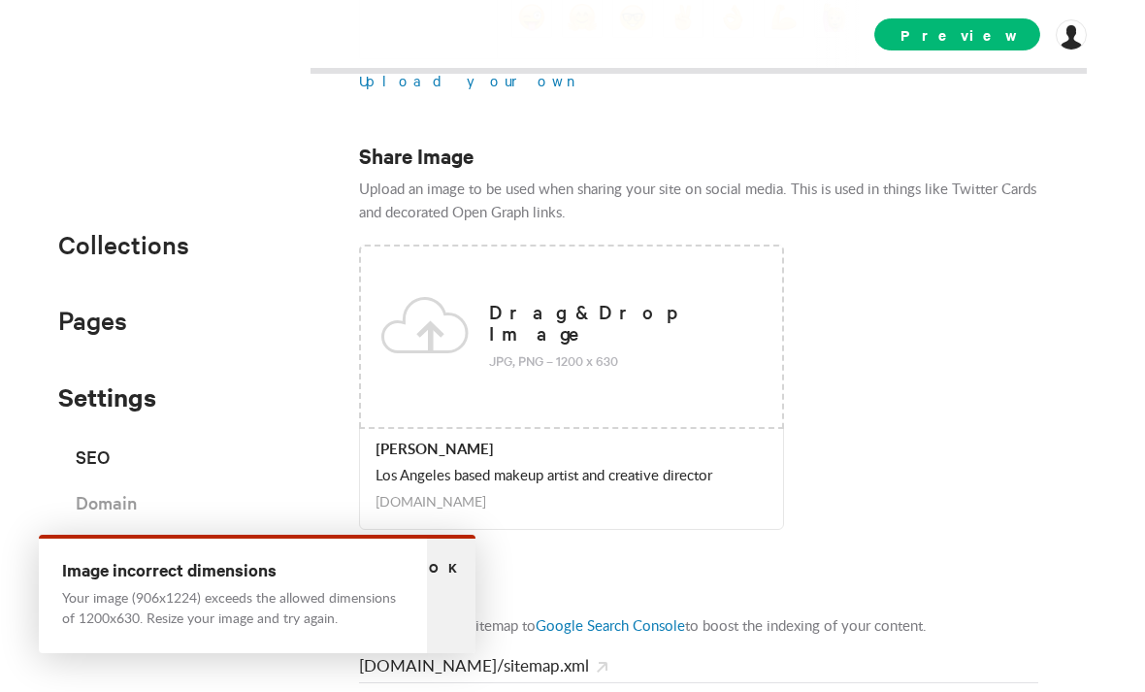
click at [450, 565] on span "Ok" at bounding box center [451, 567] width 45 height 18
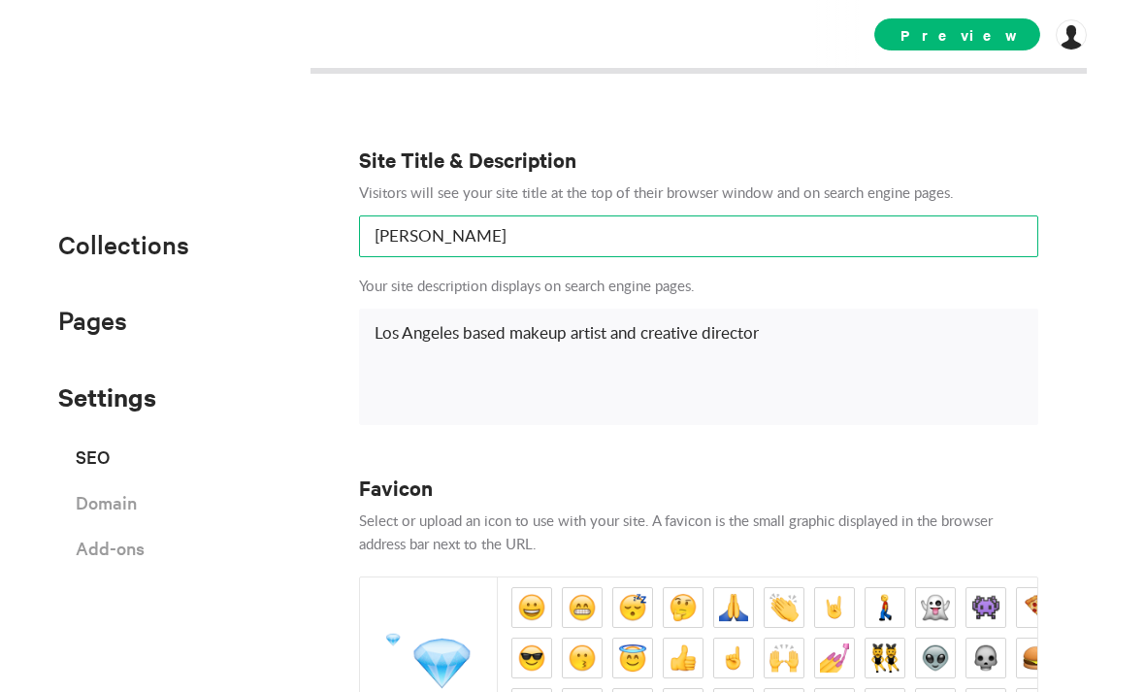
scroll to position [0, 0]
type input "[PERSON_NAME]"
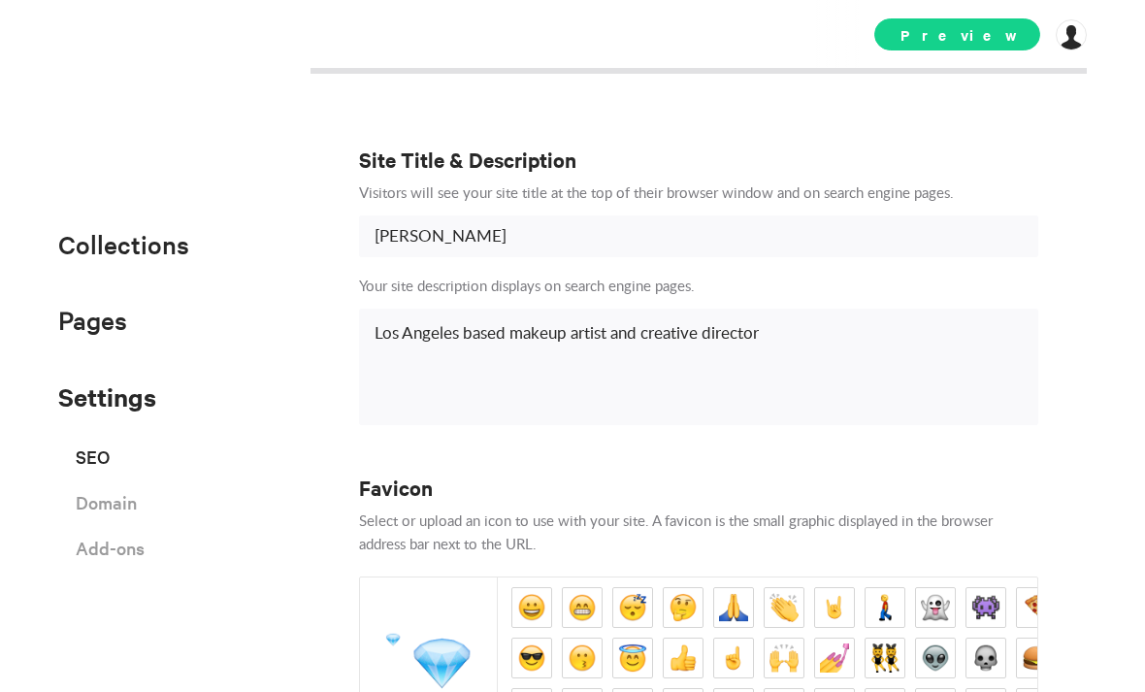
click at [968, 39] on span "Preview" at bounding box center [957, 34] width 166 height 32
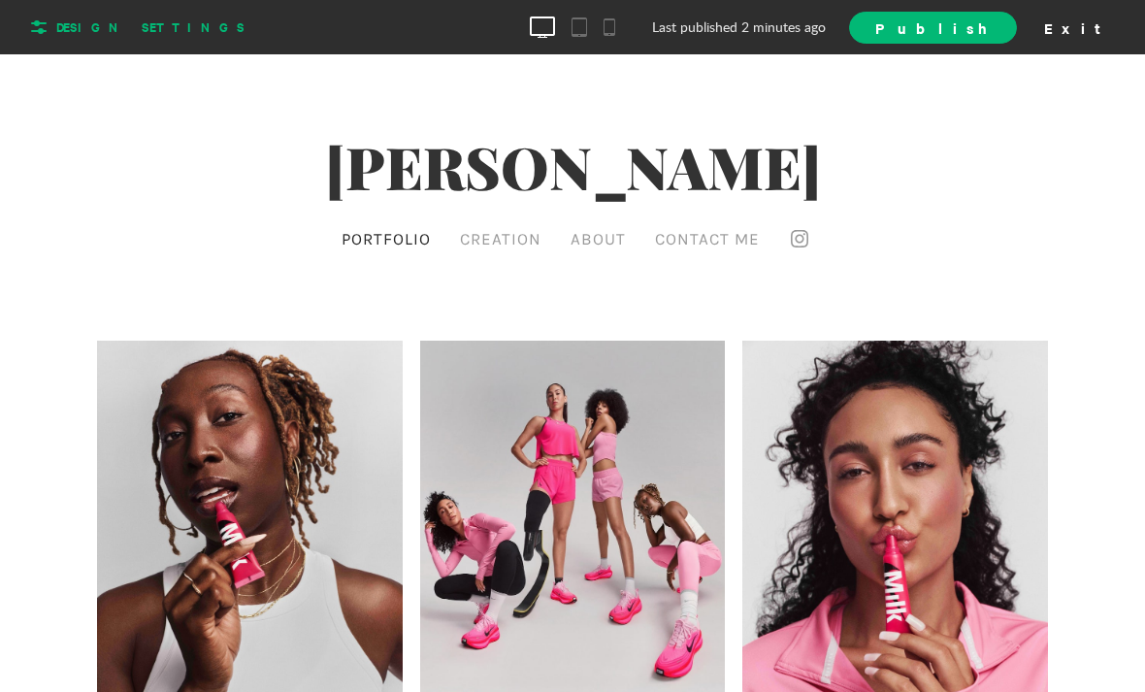
click at [77, 34] on span "Design Settings" at bounding box center [150, 26] width 188 height 17
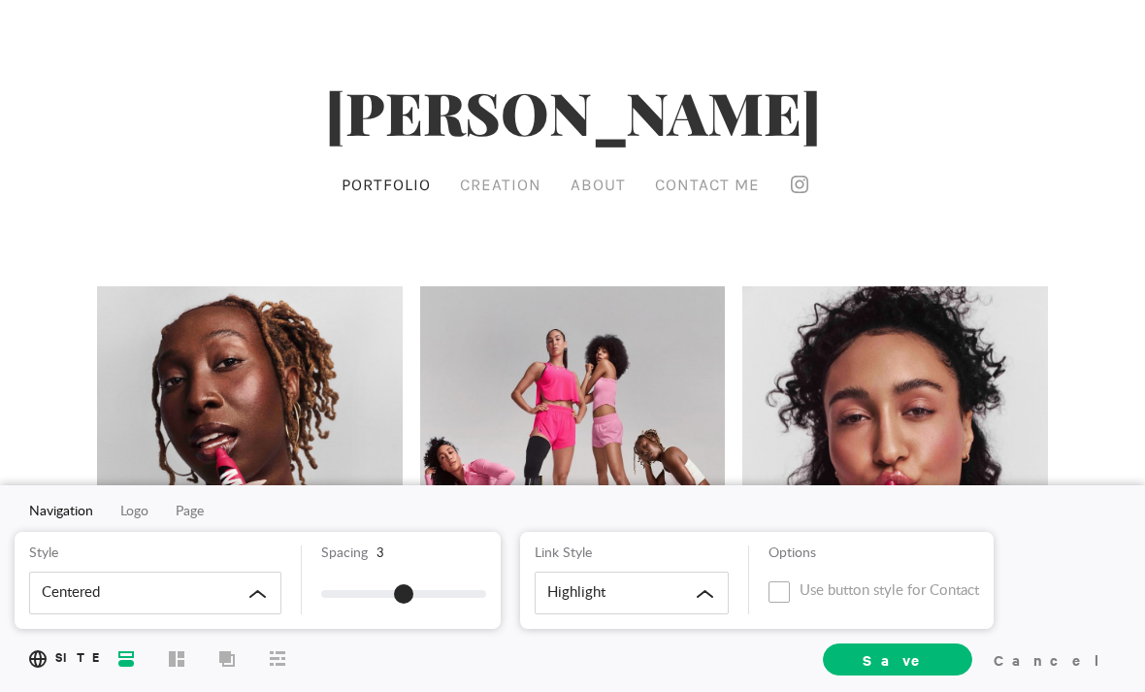
click at [130, 661] on icon at bounding box center [126, 658] width 16 height 16
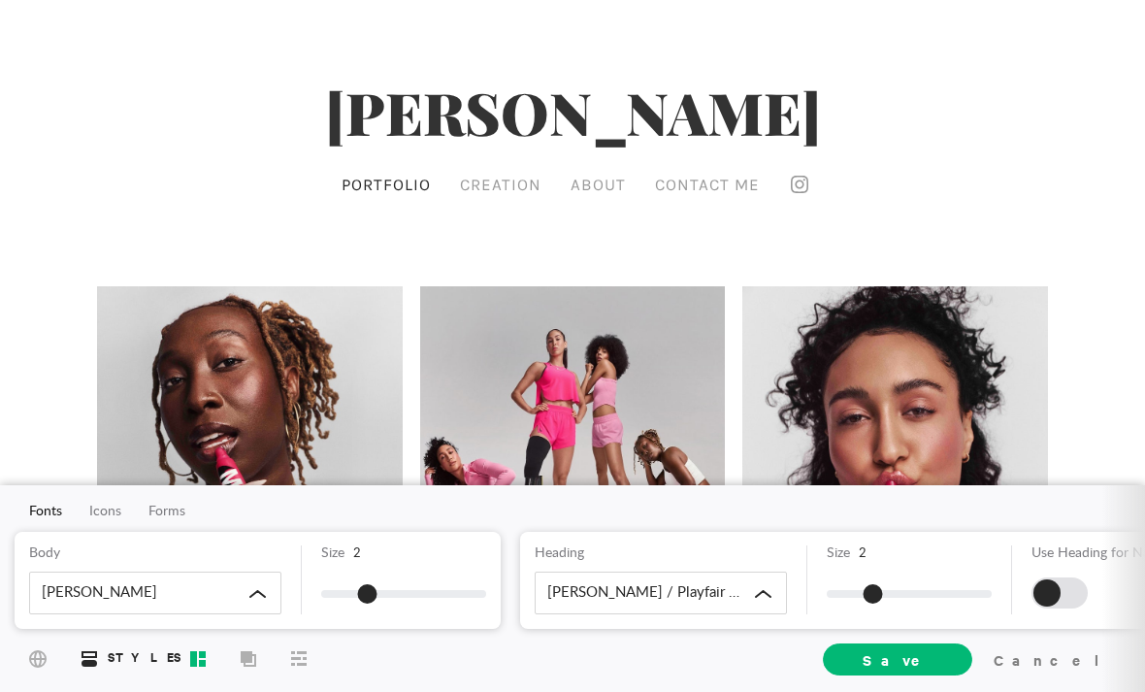
click at [206, 658] on span "Layout" at bounding box center [197, 656] width 31 height 35
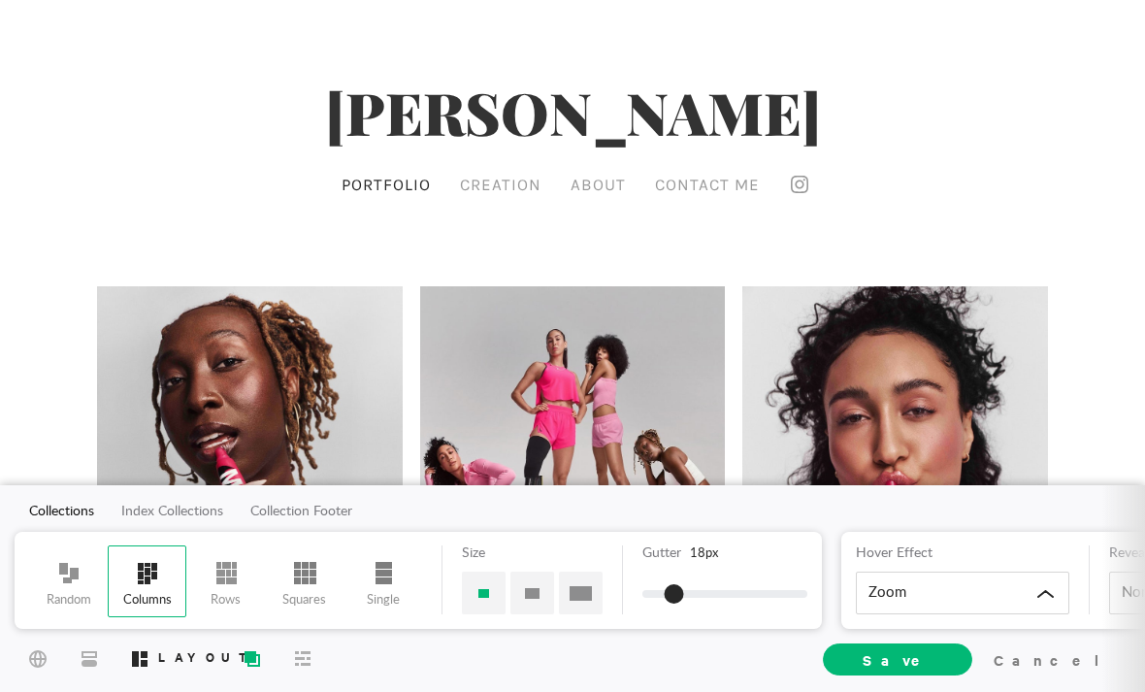
click at [254, 658] on icon at bounding box center [250, 656] width 12 height 12
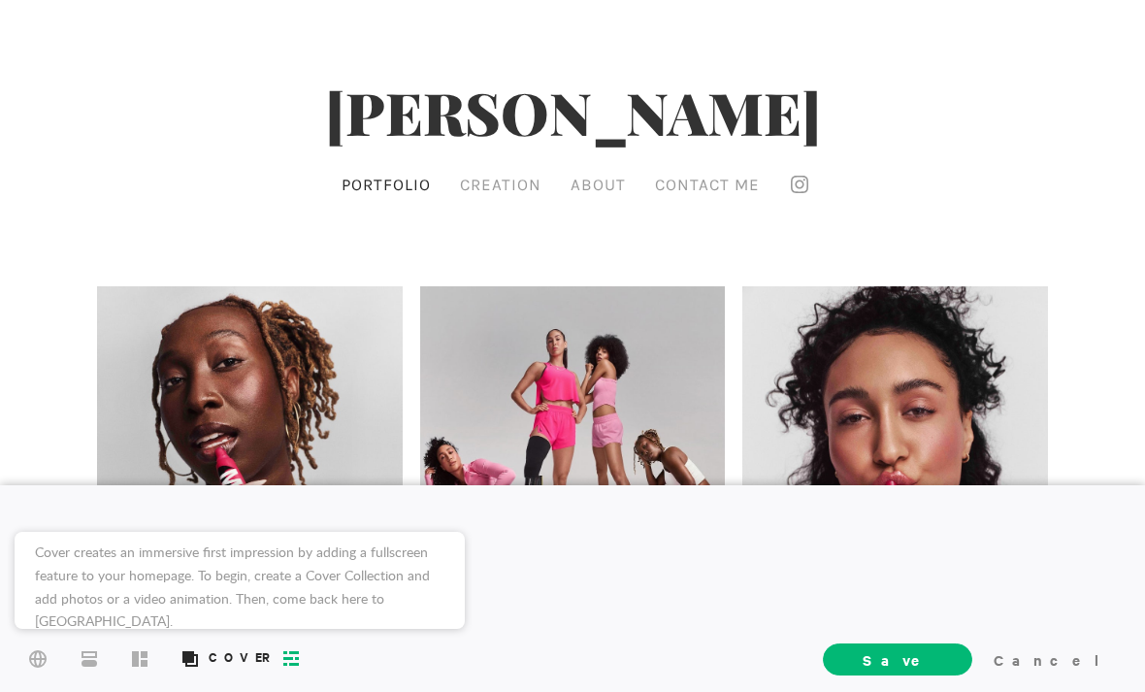
click at [289, 661] on icon at bounding box center [291, 658] width 16 height 15
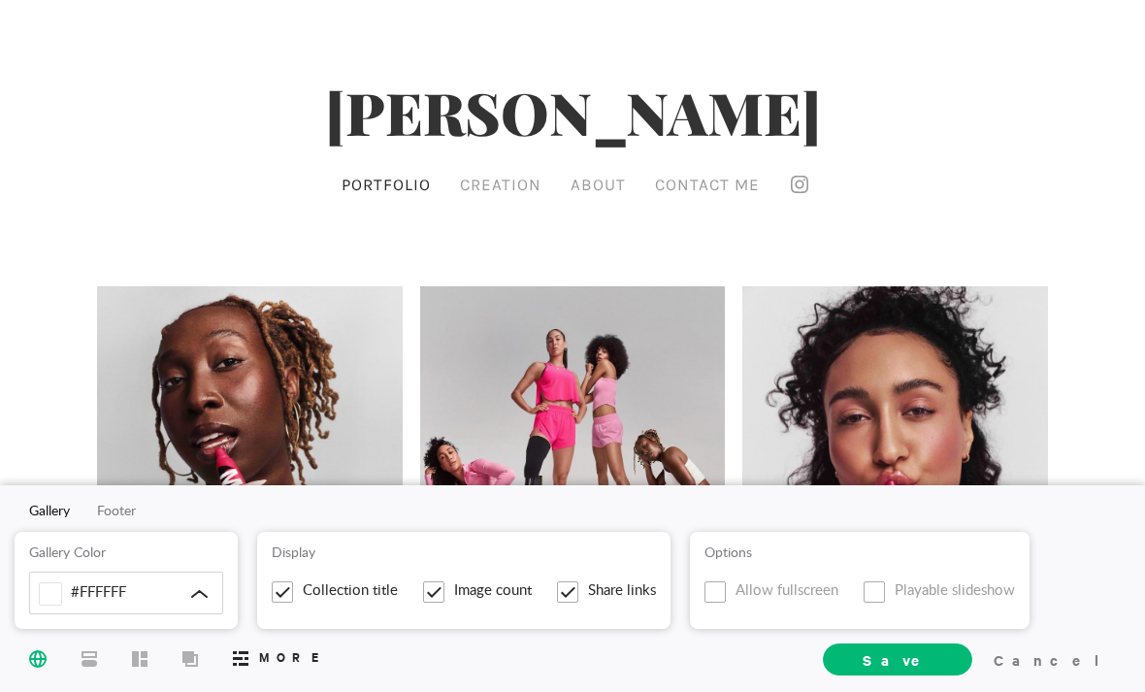
click at [48, 660] on span "Site" at bounding box center [37, 657] width 33 height 36
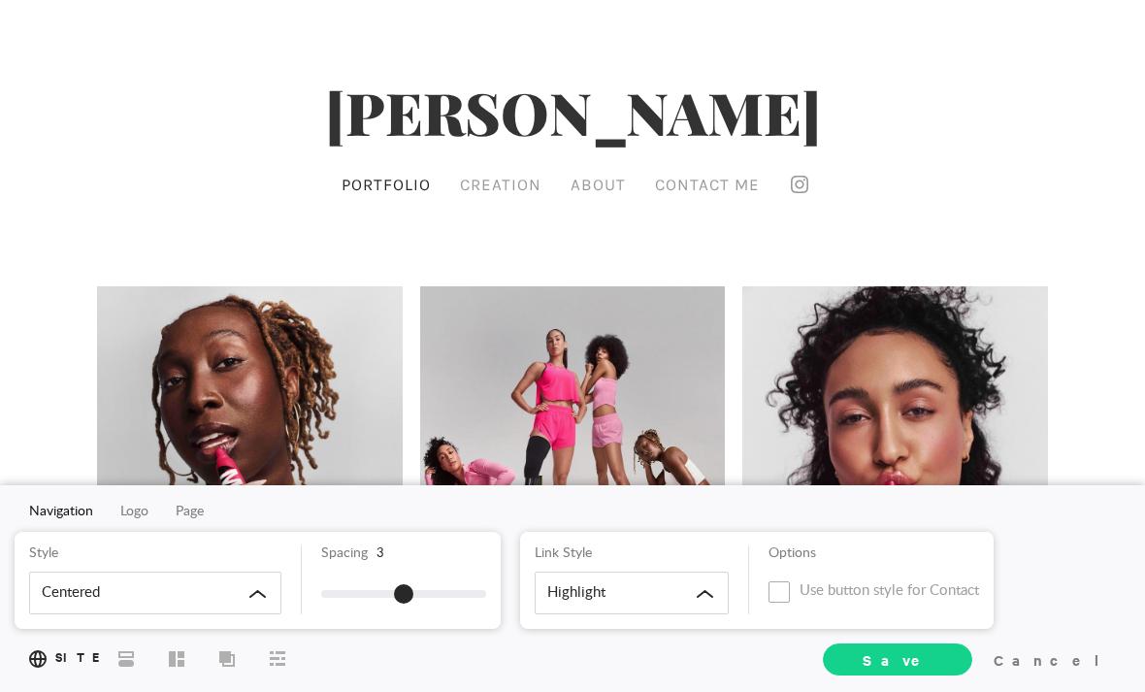
click at [932, 661] on span "Save" at bounding box center [897, 659] width 70 height 20
